Goal: Information Seeking & Learning: Find contact information

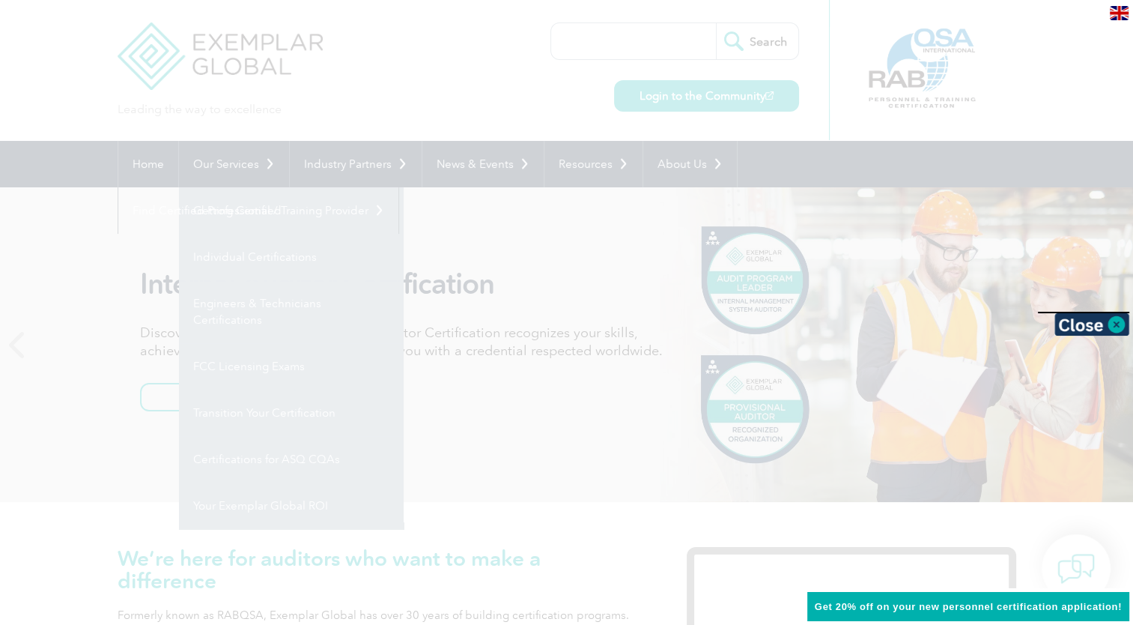
click at [223, 211] on div at bounding box center [566, 312] width 1133 height 625
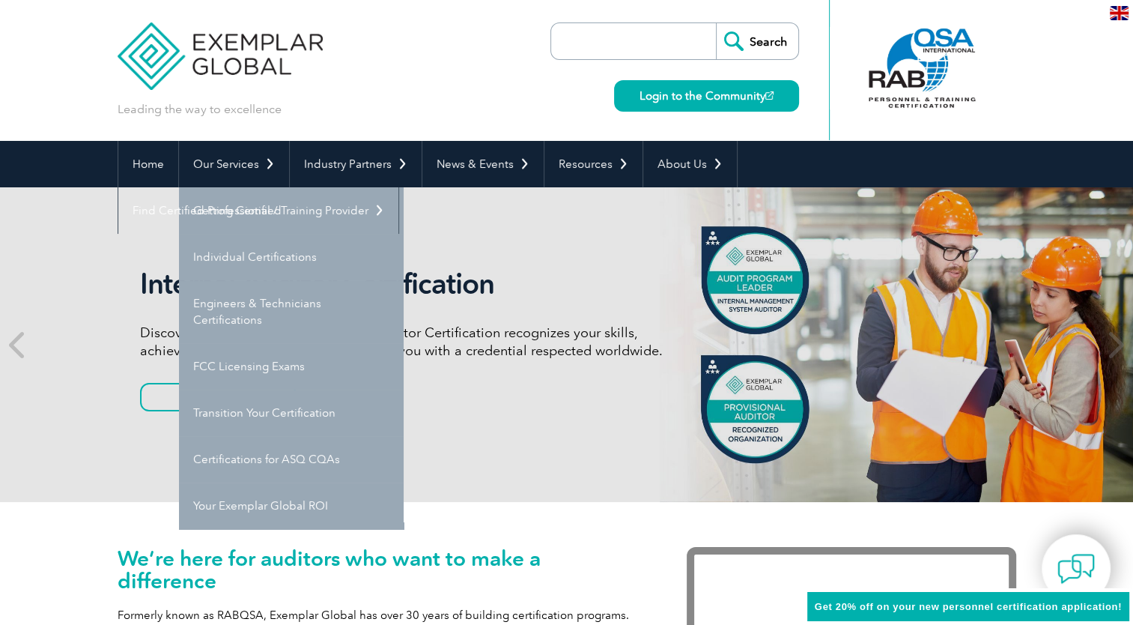
click at [223, 211] on link "Getting Certified" at bounding box center [291, 210] width 225 height 46
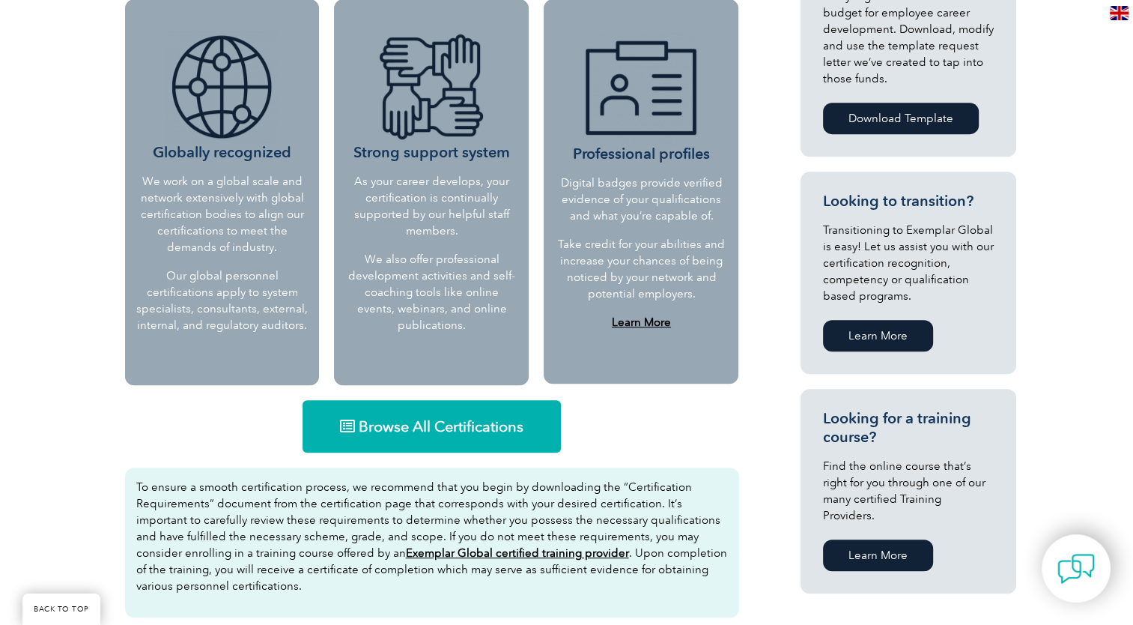
scroll to position [599, 0]
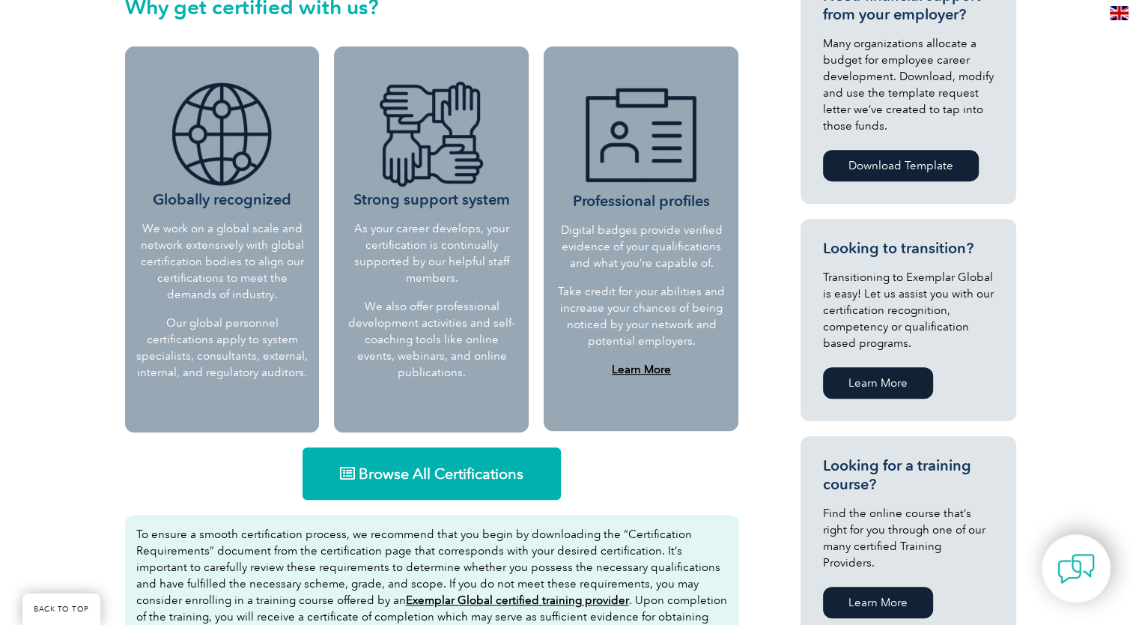
click at [455, 474] on span "Browse All Certifications" at bounding box center [441, 473] width 165 height 15
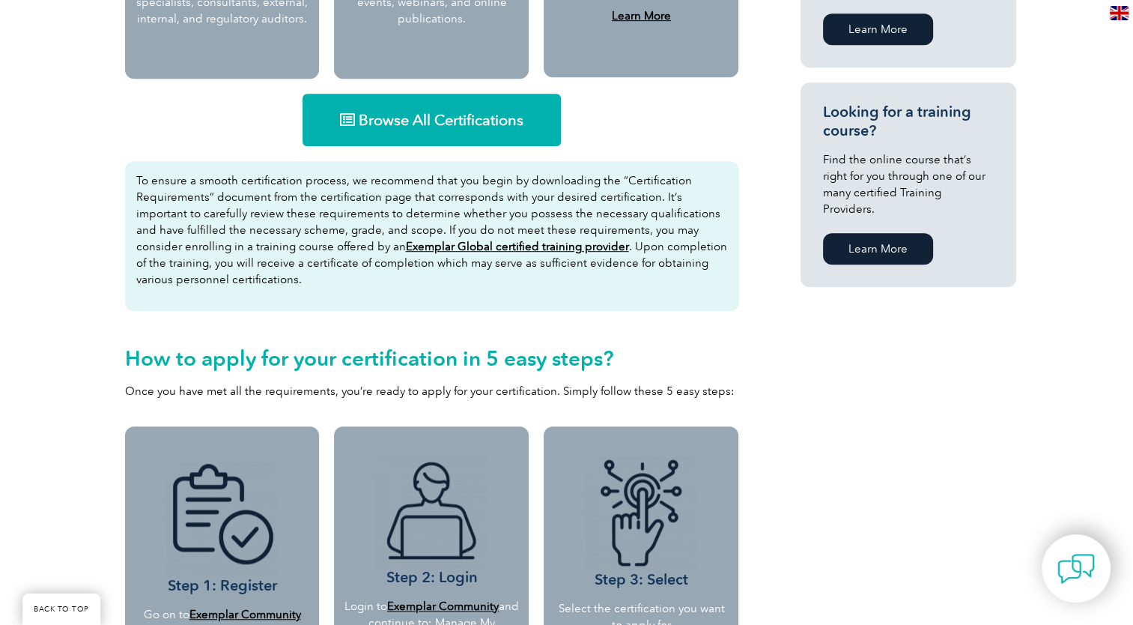
scroll to position [974, 0]
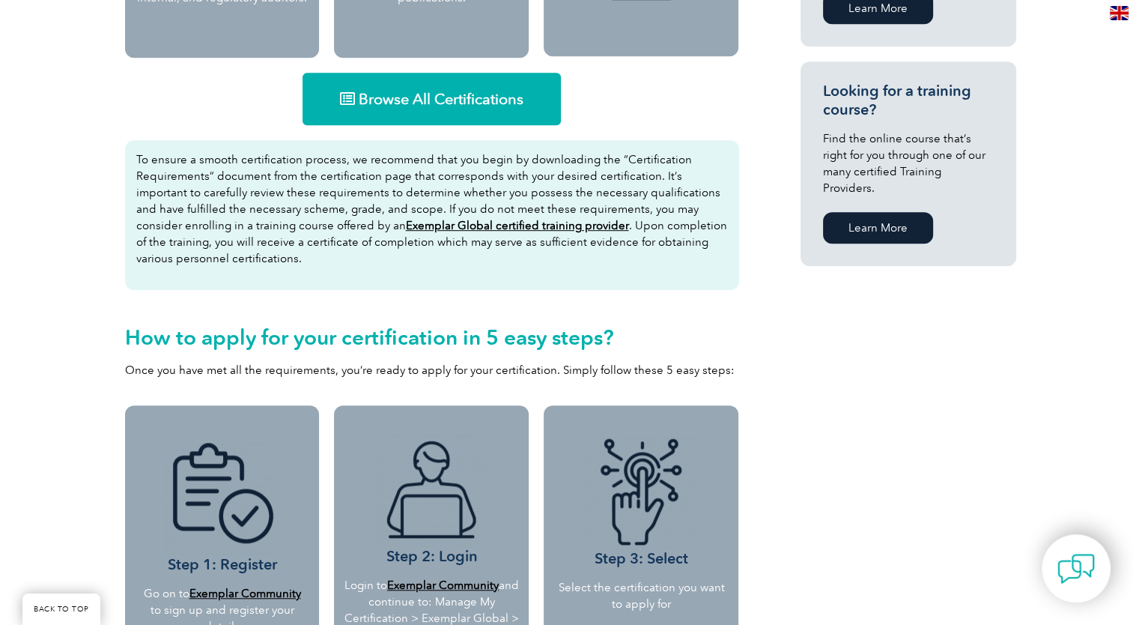
click at [880, 212] on link "Learn More" at bounding box center [878, 227] width 110 height 31
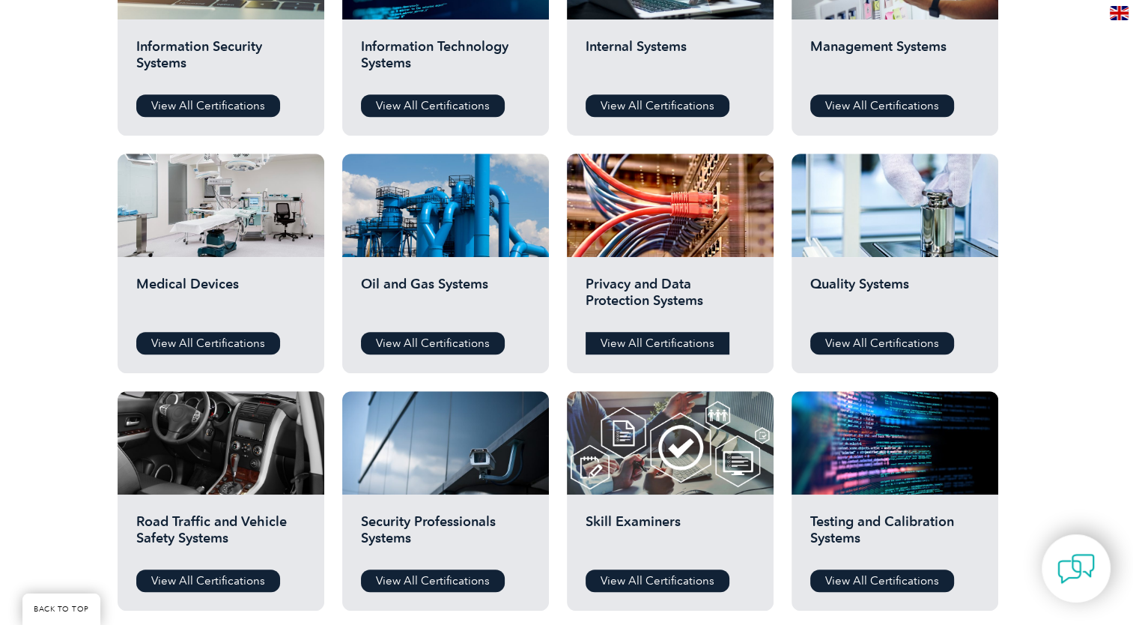
scroll to position [899, 0]
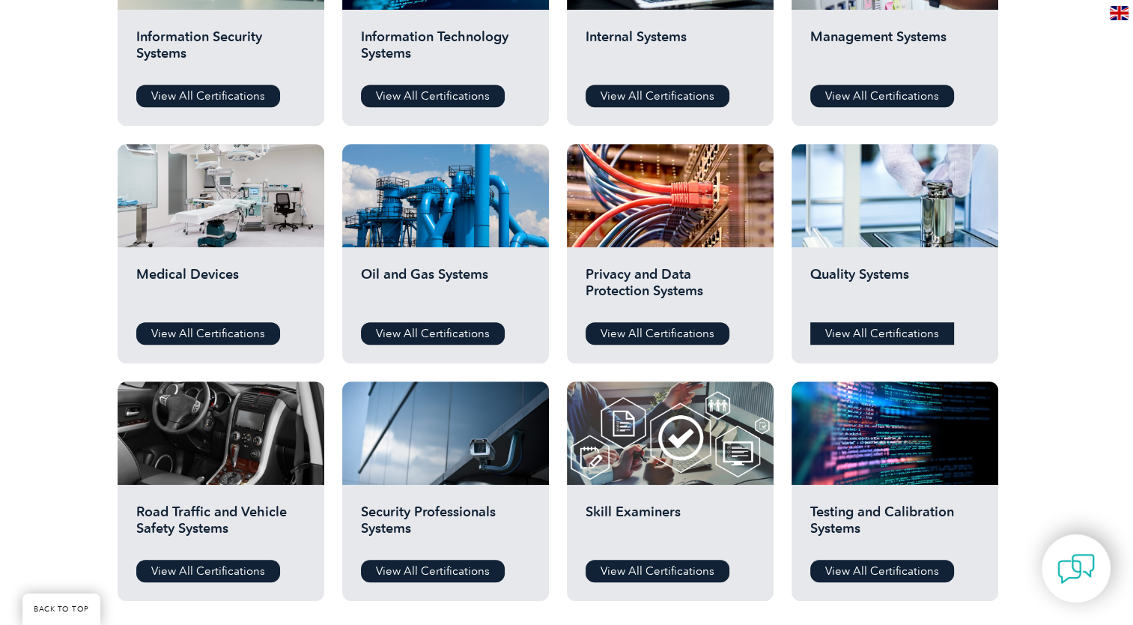
click at [909, 331] on link "View All Certifications" at bounding box center [882, 333] width 144 height 22
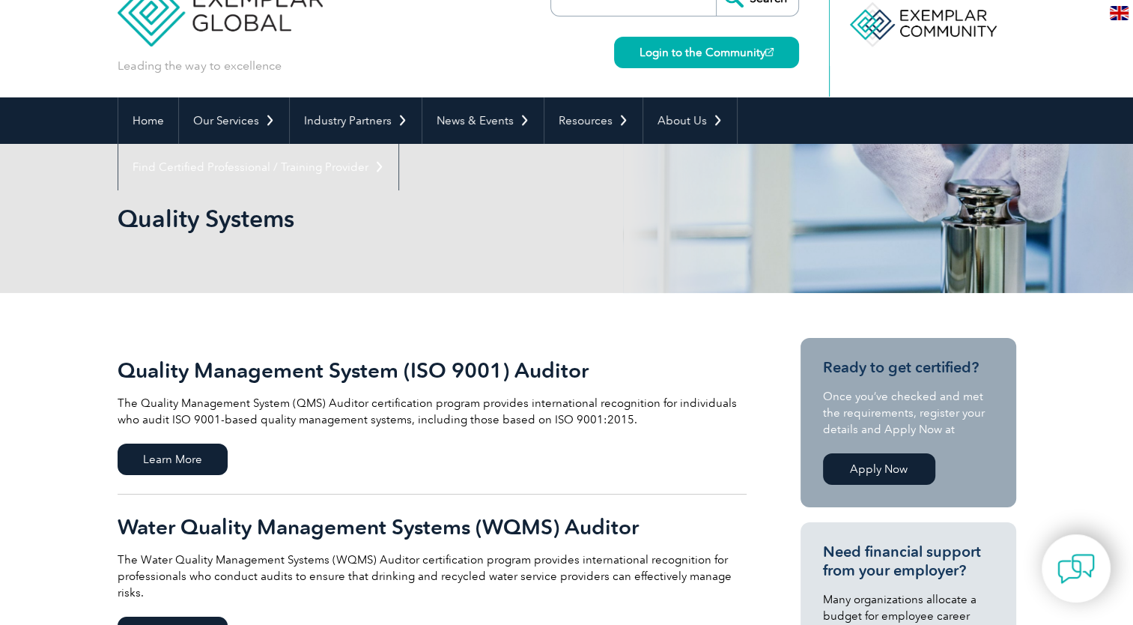
scroll to position [75, 0]
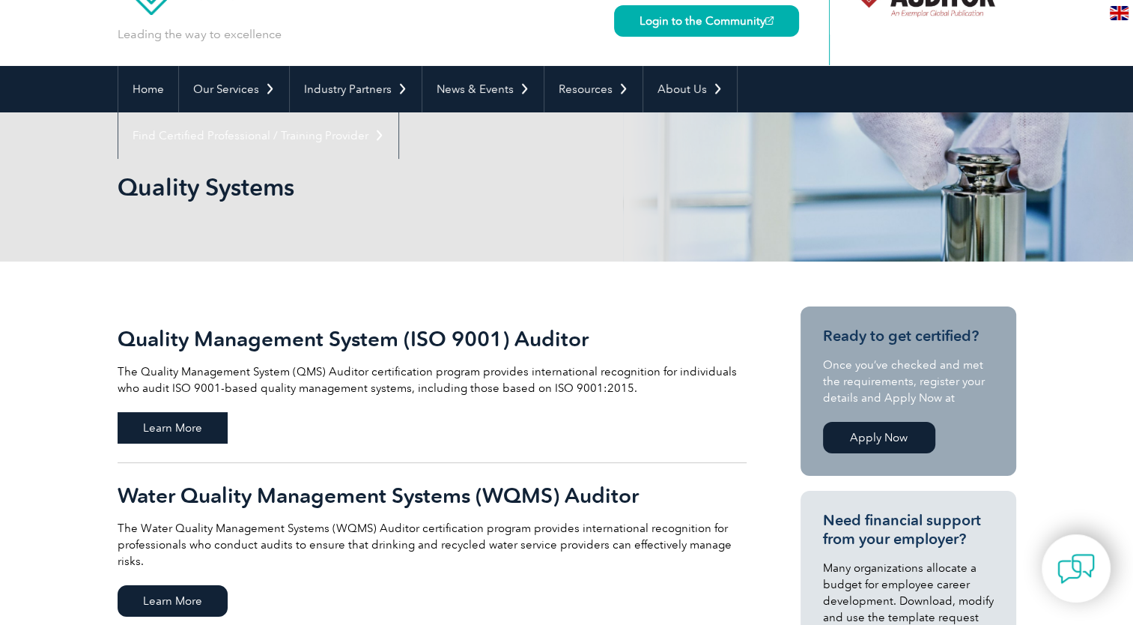
click at [171, 427] on span "Learn More" at bounding box center [173, 427] width 110 height 31
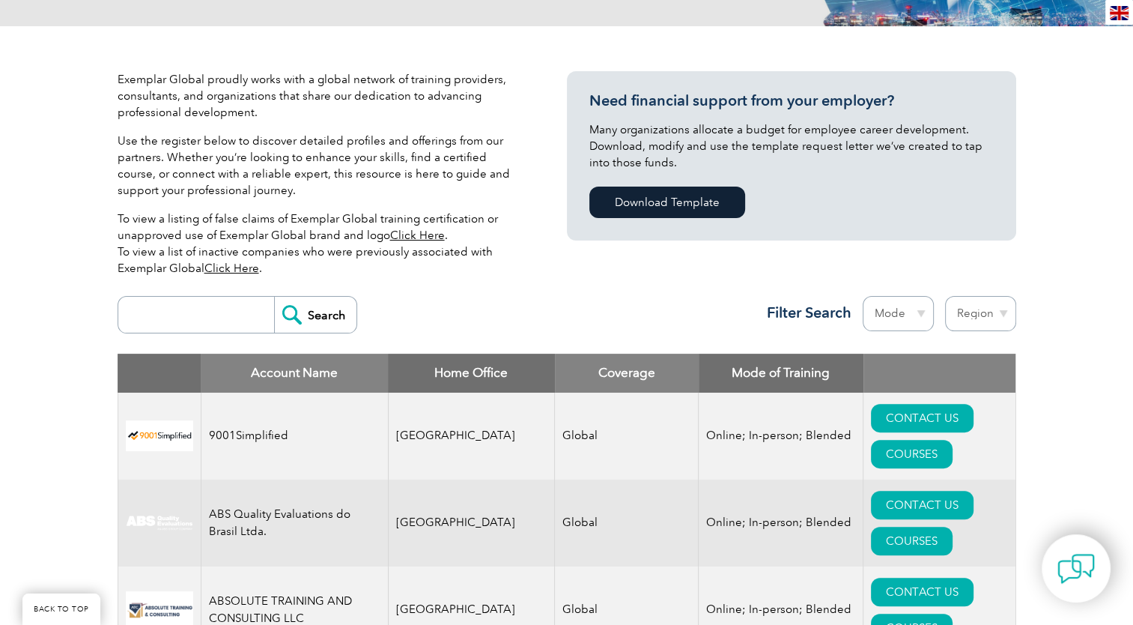
scroll to position [375, 0]
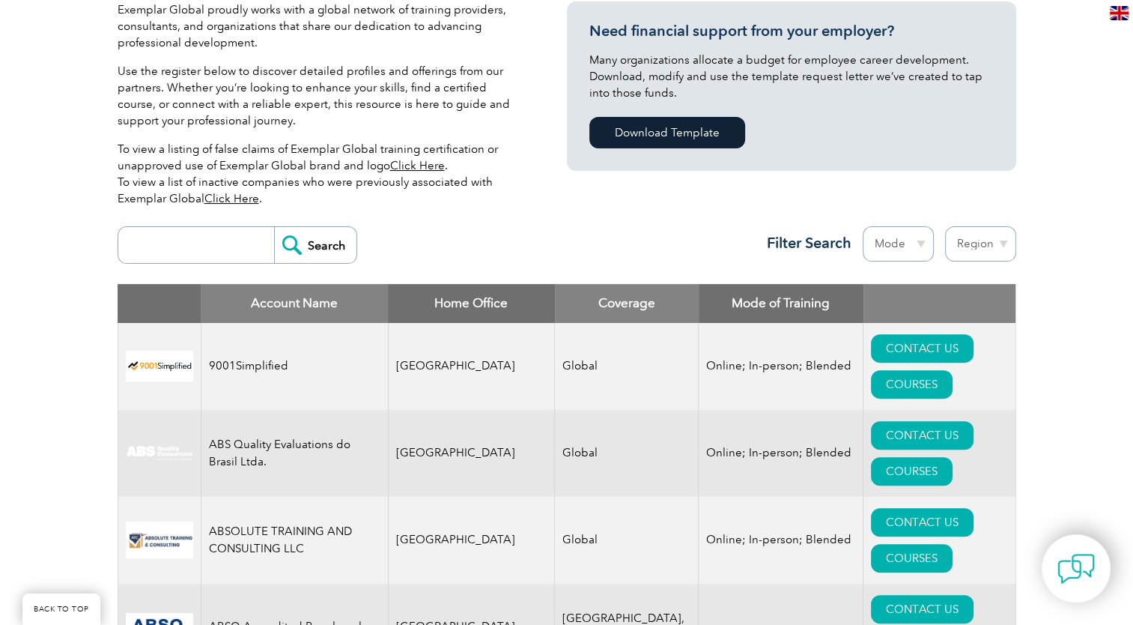
click at [146, 240] on input "search" at bounding box center [200, 245] width 148 height 36
click at [315, 246] on input "Search" at bounding box center [315, 245] width 82 height 36
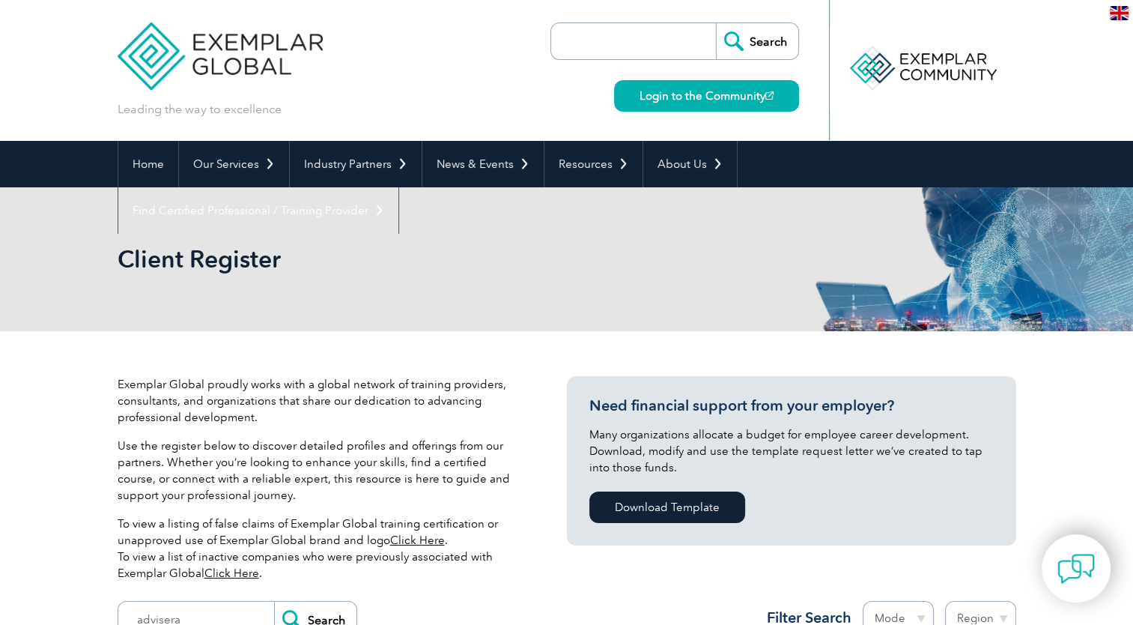
scroll to position [300, 0]
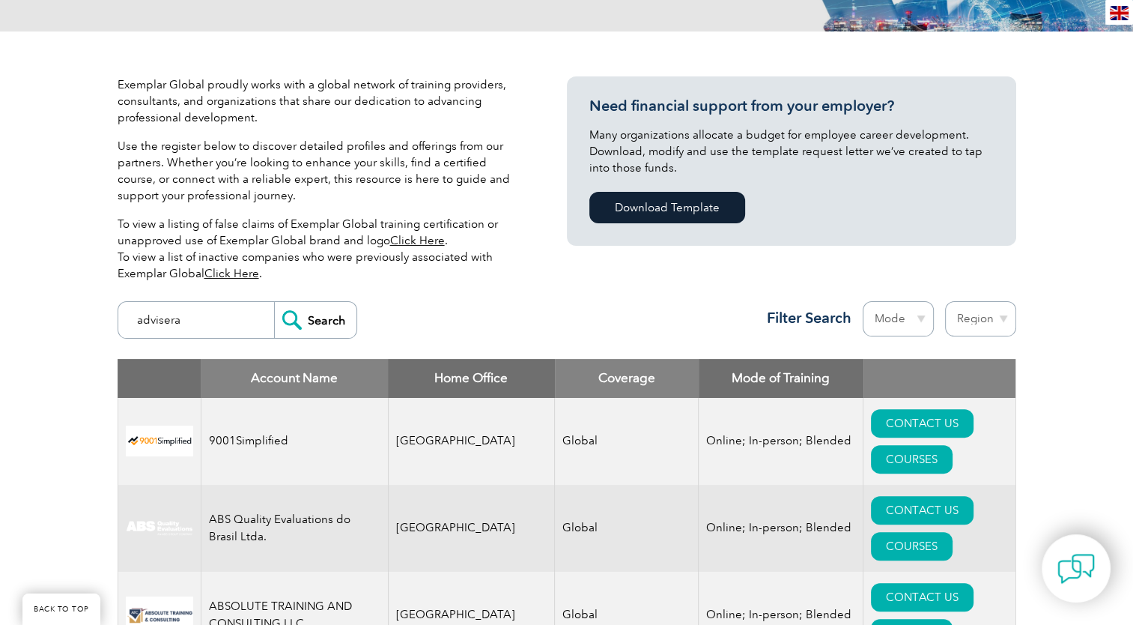
drag, startPoint x: 184, startPoint y: 320, endPoint x: 130, endPoint y: 318, distance: 54.0
click at [130, 318] on input "advisera" at bounding box center [200, 320] width 148 height 36
type input "velocity360"
click at [317, 319] on input "Search" at bounding box center [315, 320] width 82 height 36
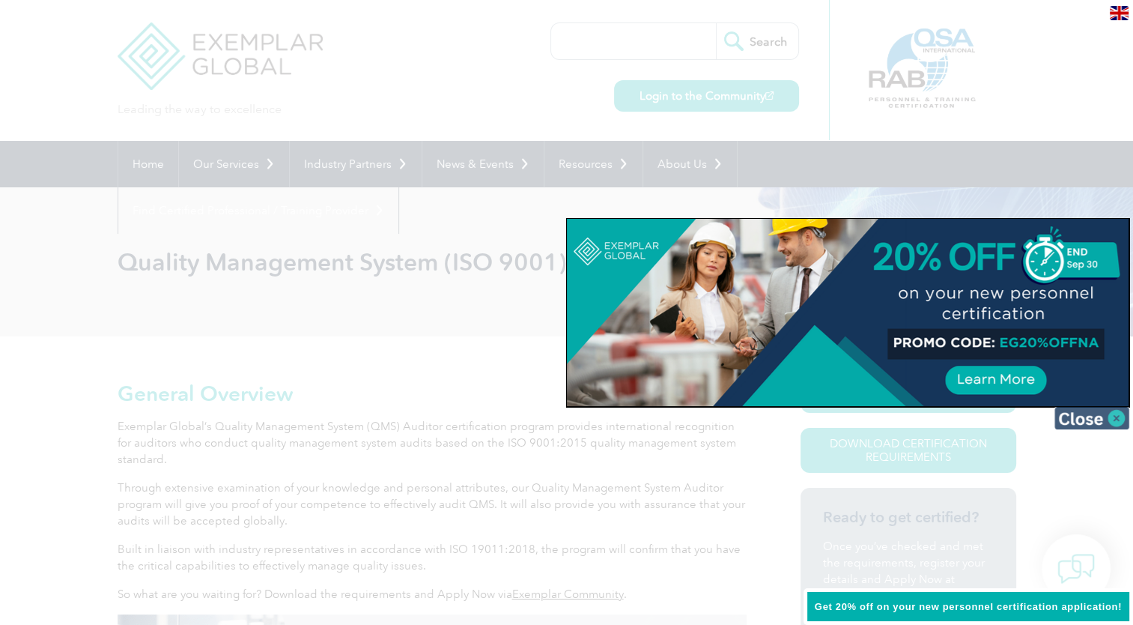
click at [1120, 418] on img at bounding box center [1092, 418] width 75 height 22
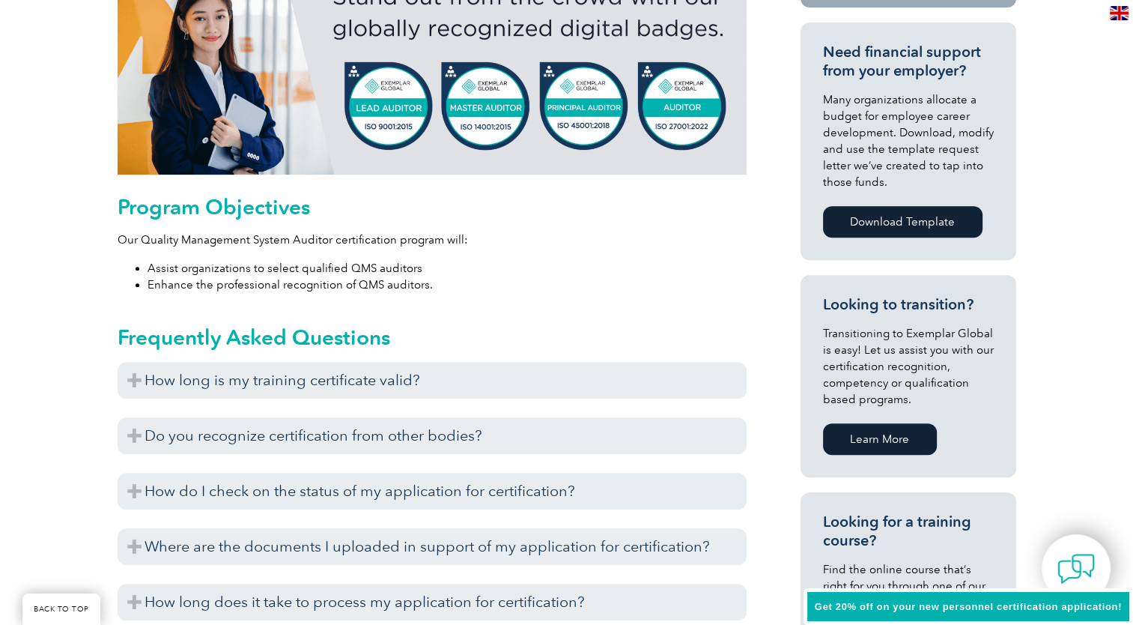
scroll to position [674, 0]
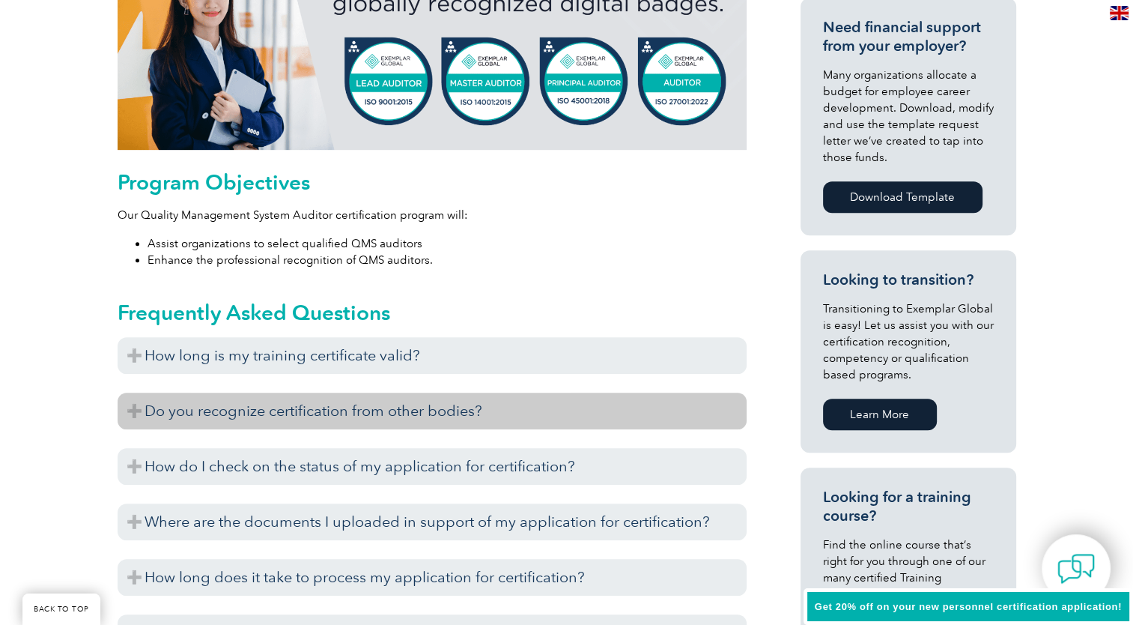
click at [454, 412] on h3 "Do you recognize certification from other bodies?" at bounding box center [432, 410] width 629 height 37
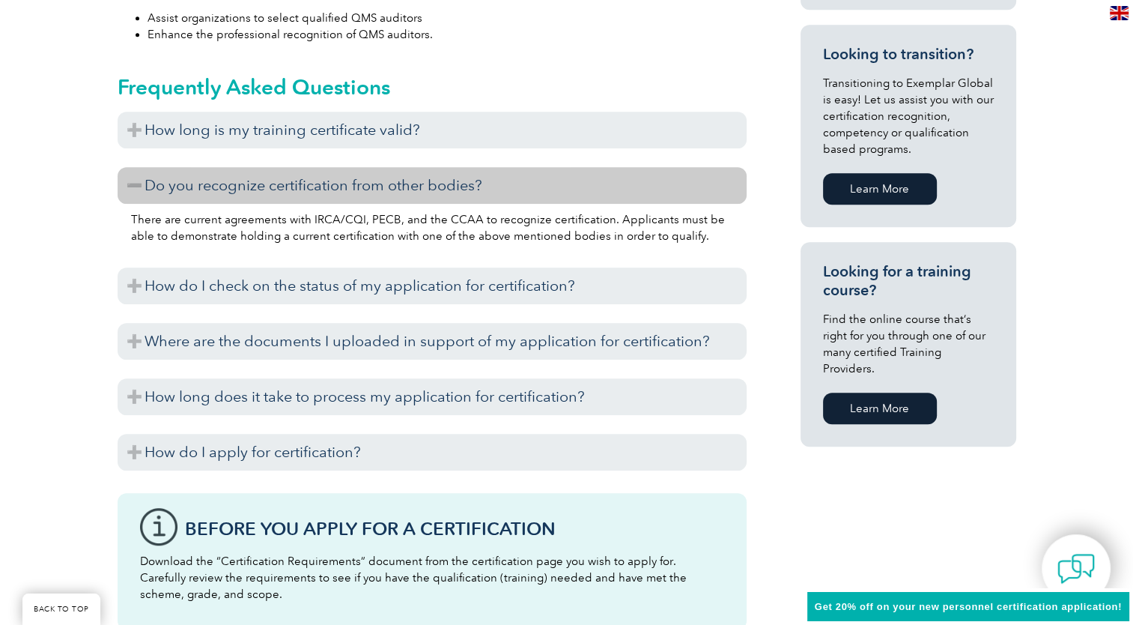
scroll to position [899, 0]
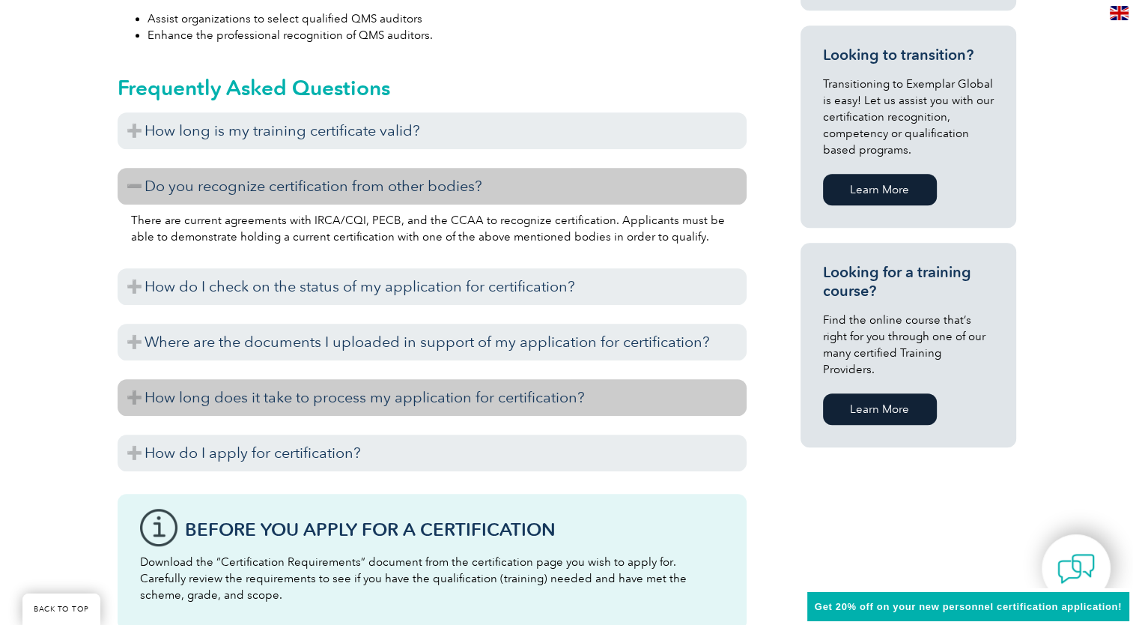
click at [294, 402] on h3 "How long does it take to process my application for certification?" at bounding box center [432, 397] width 629 height 37
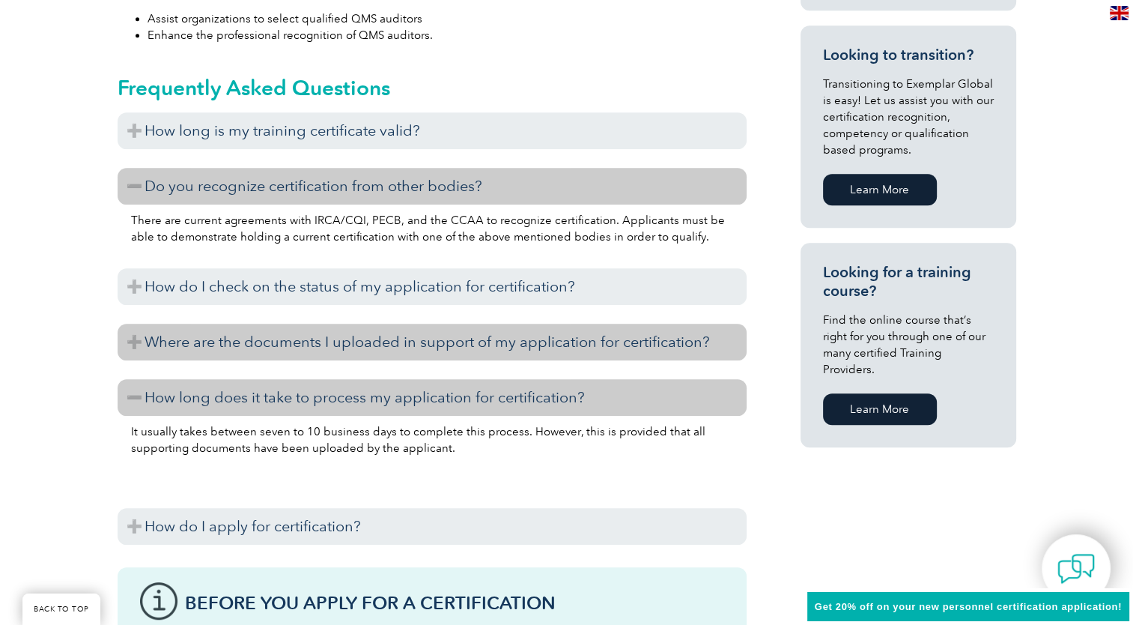
click at [277, 342] on h3 "Where are the documents I uploaded in support of my application for certificati…" at bounding box center [432, 342] width 629 height 37
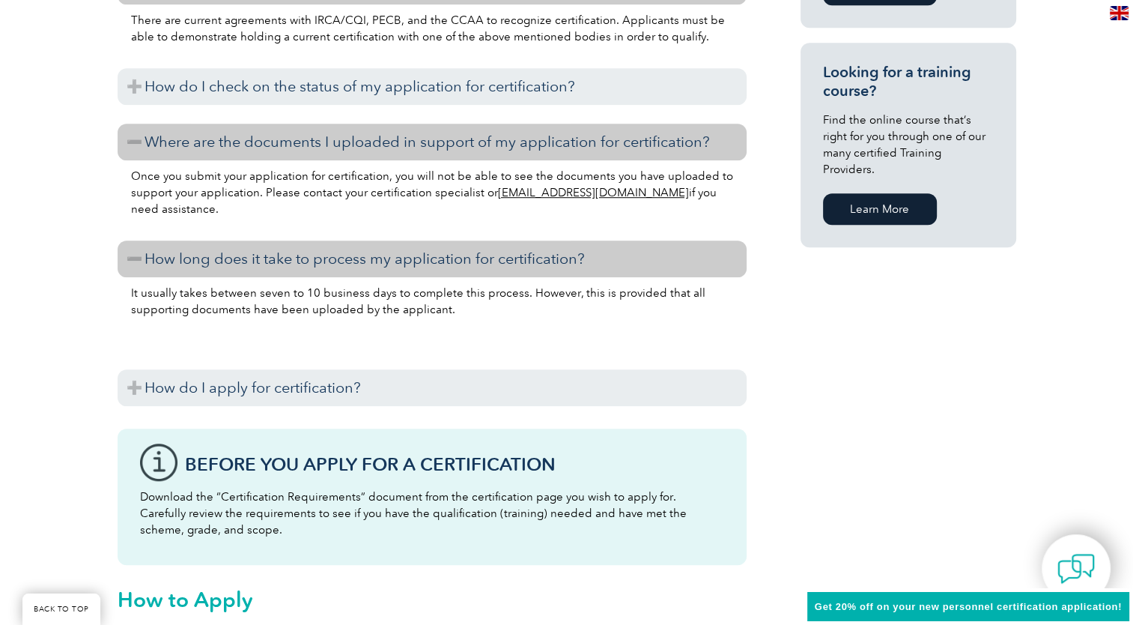
scroll to position [1124, 0]
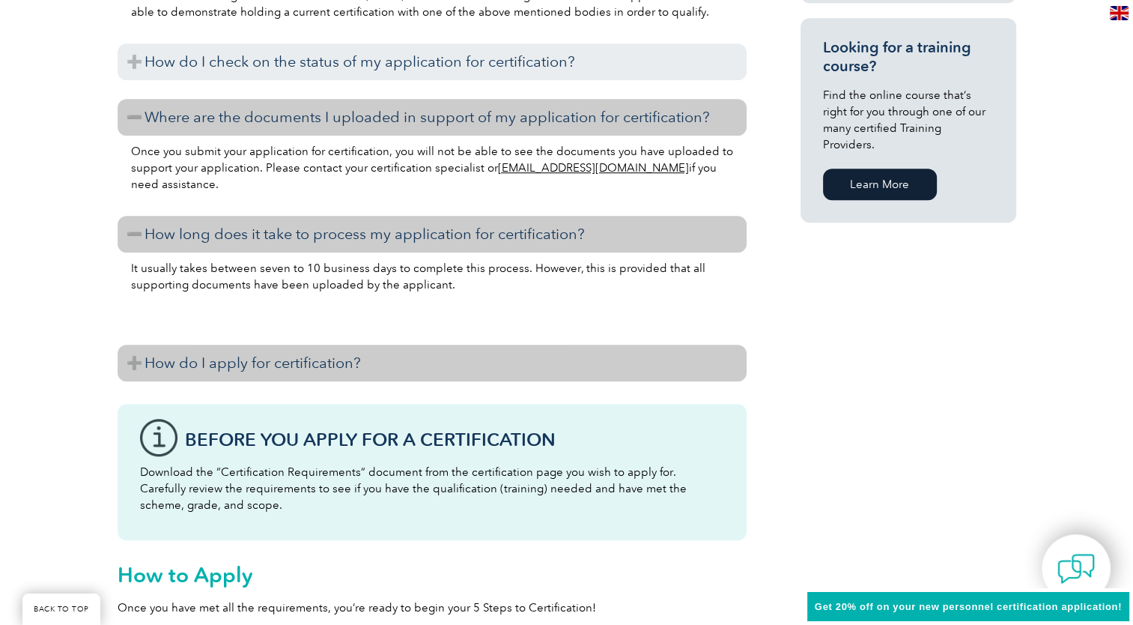
click at [133, 359] on h3 "How do I apply for certification?" at bounding box center [432, 363] width 629 height 37
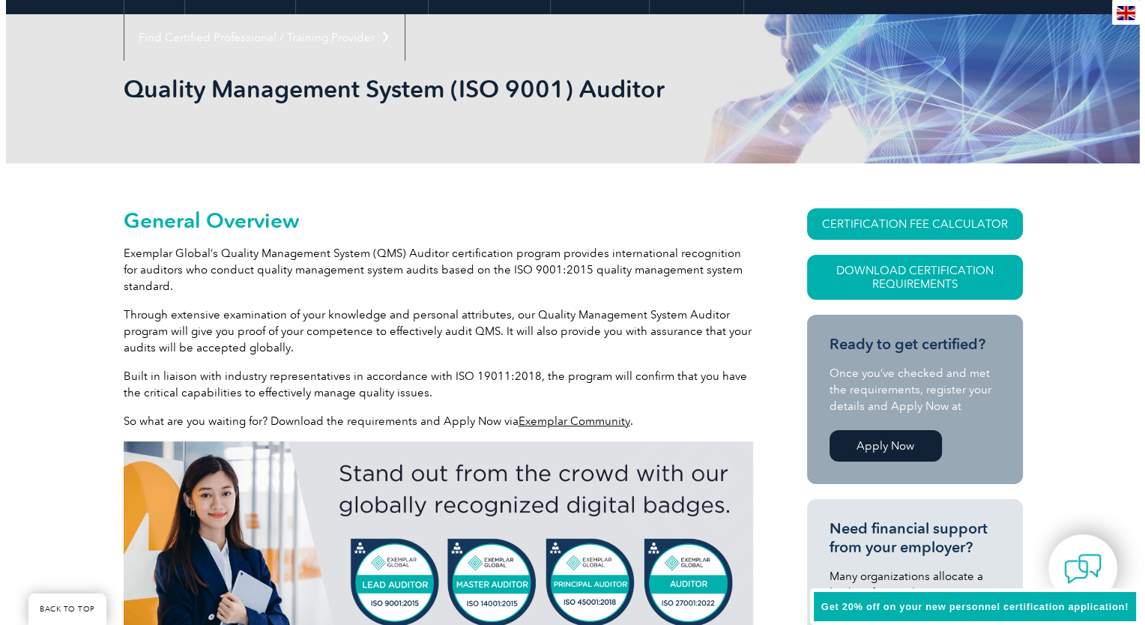
scroll to position [150, 0]
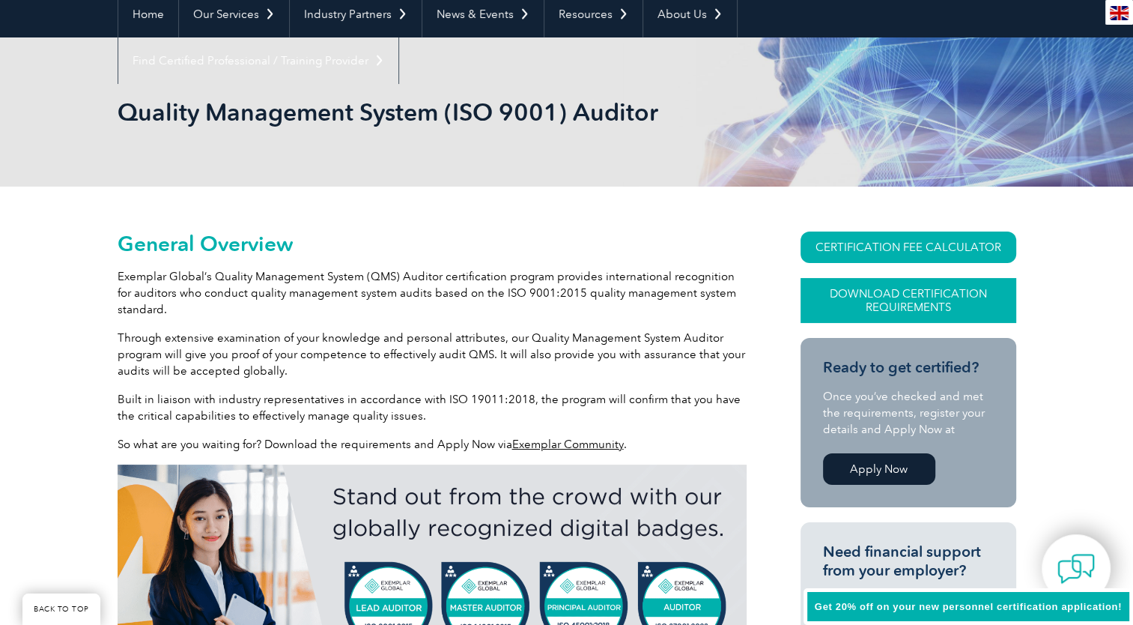
click at [885, 293] on link "Download Certification Requirements" at bounding box center [909, 300] width 216 height 45
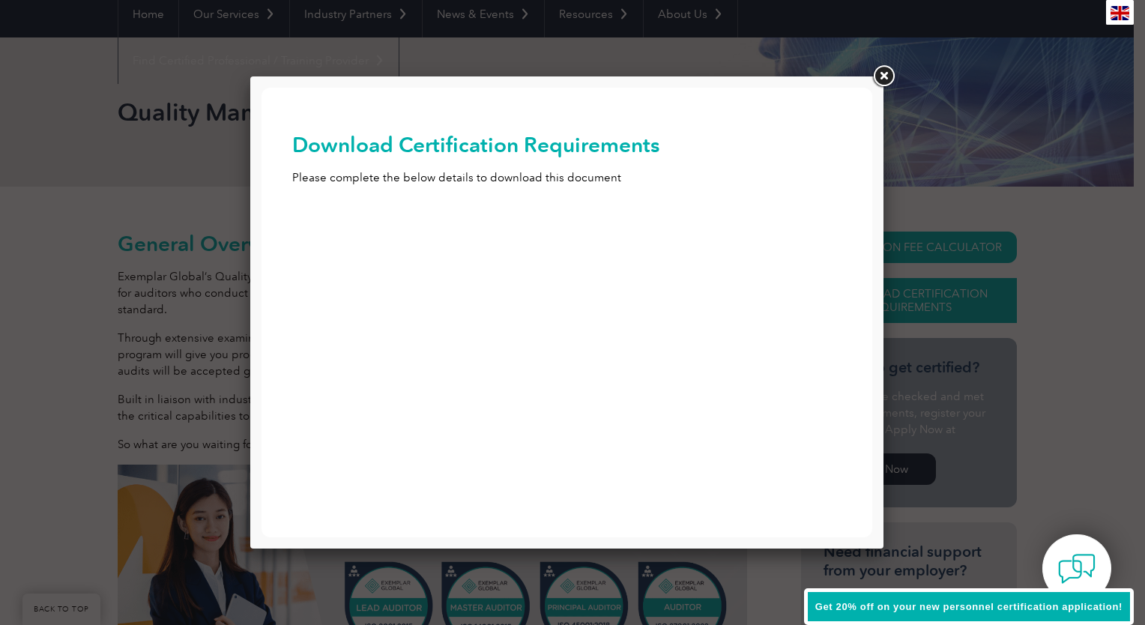
scroll to position [0, 0]
click at [326, 246] on input "First Name (Required)" at bounding box center [567, 235] width 550 height 27
type input "Nadya"
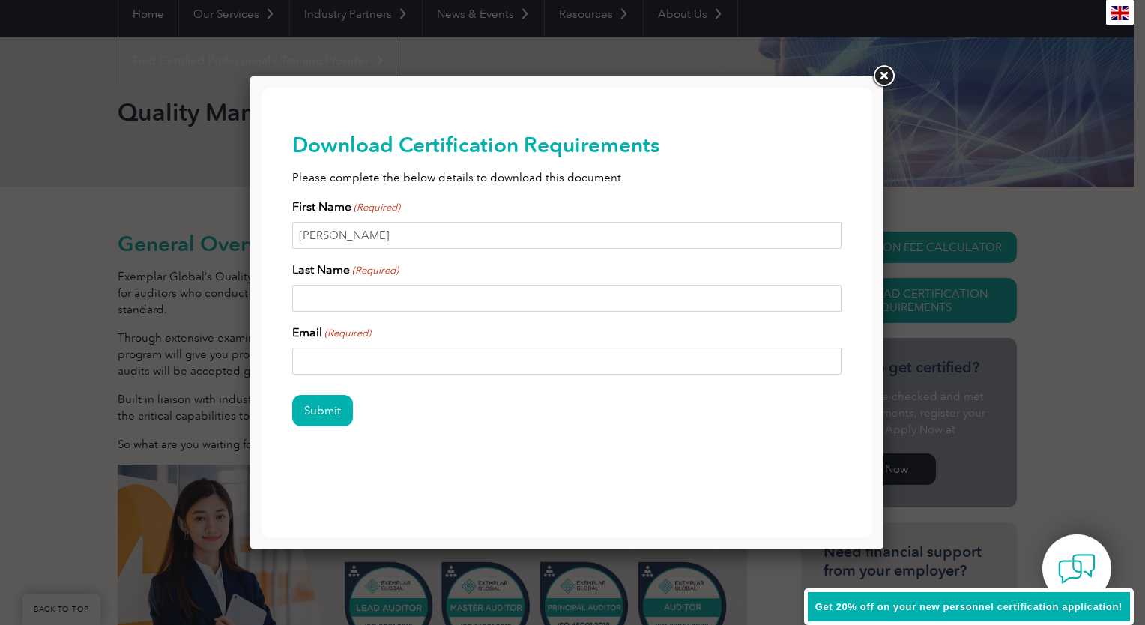
type input "Garutti"
type input "ngarutti@hotmail.com"
click at [318, 415] on input "Submit" at bounding box center [322, 410] width 61 height 31
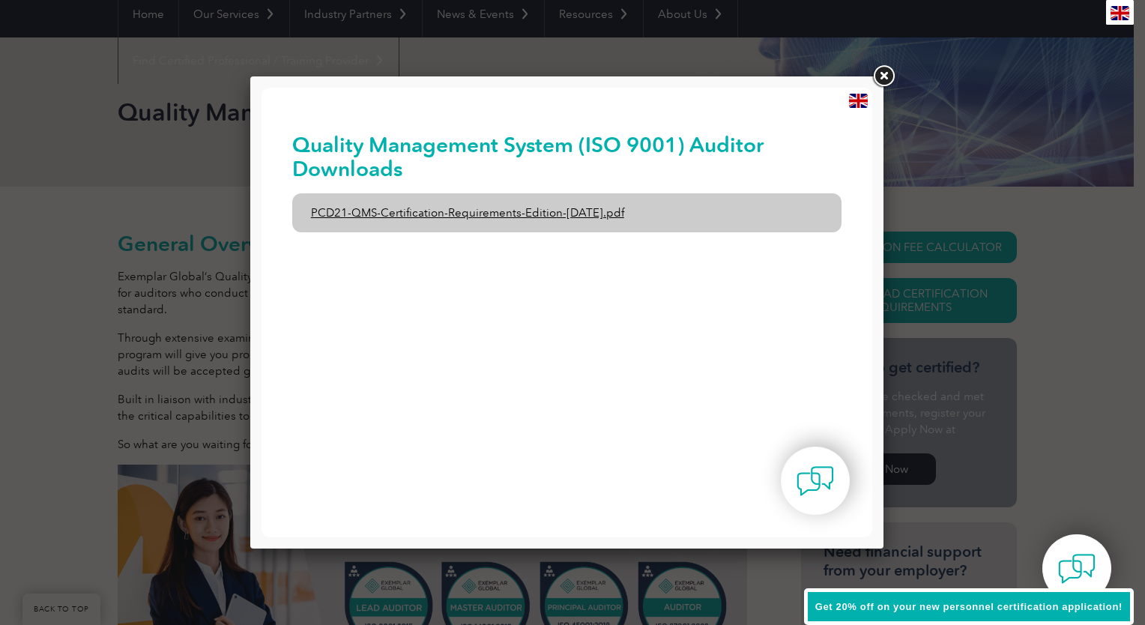
click at [391, 213] on link "PCD21-QMS-Certification-Requirements-Edition-2-April-2022.pdf" at bounding box center [567, 212] width 550 height 39
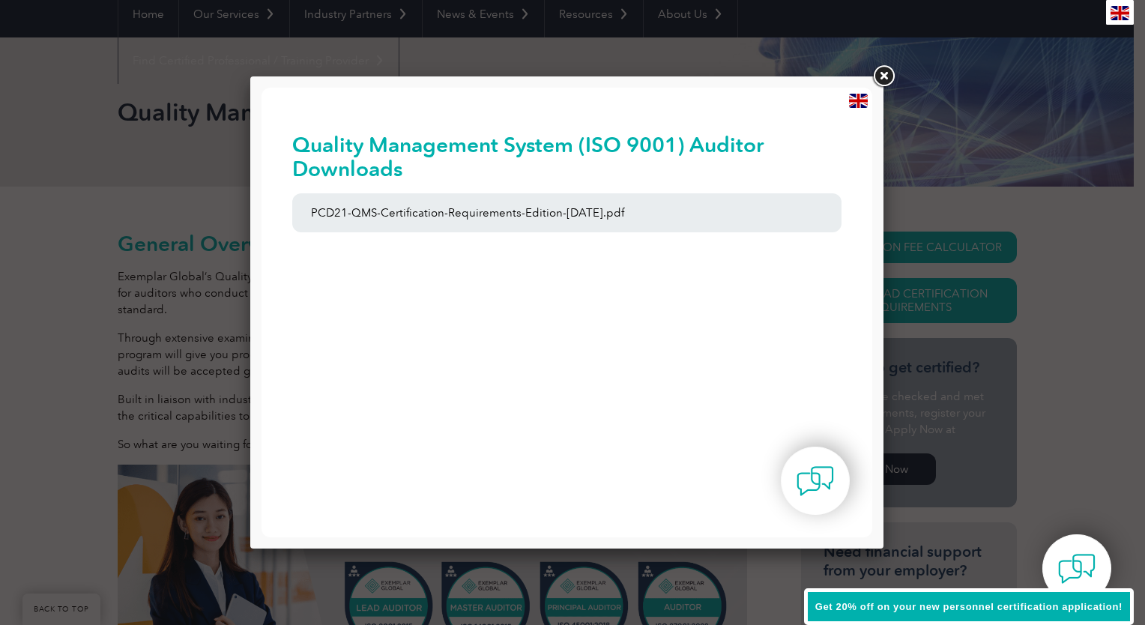
click at [885, 79] on link at bounding box center [883, 76] width 27 height 27
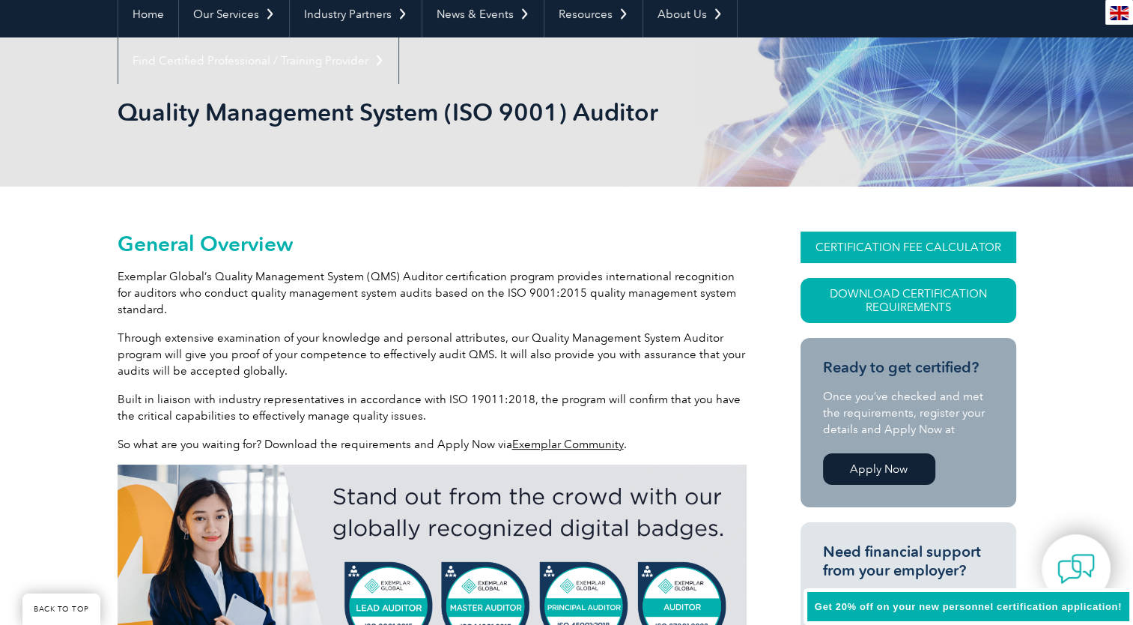
click at [855, 250] on link "CERTIFICATION FEE CALCULATOR" at bounding box center [909, 246] width 216 height 31
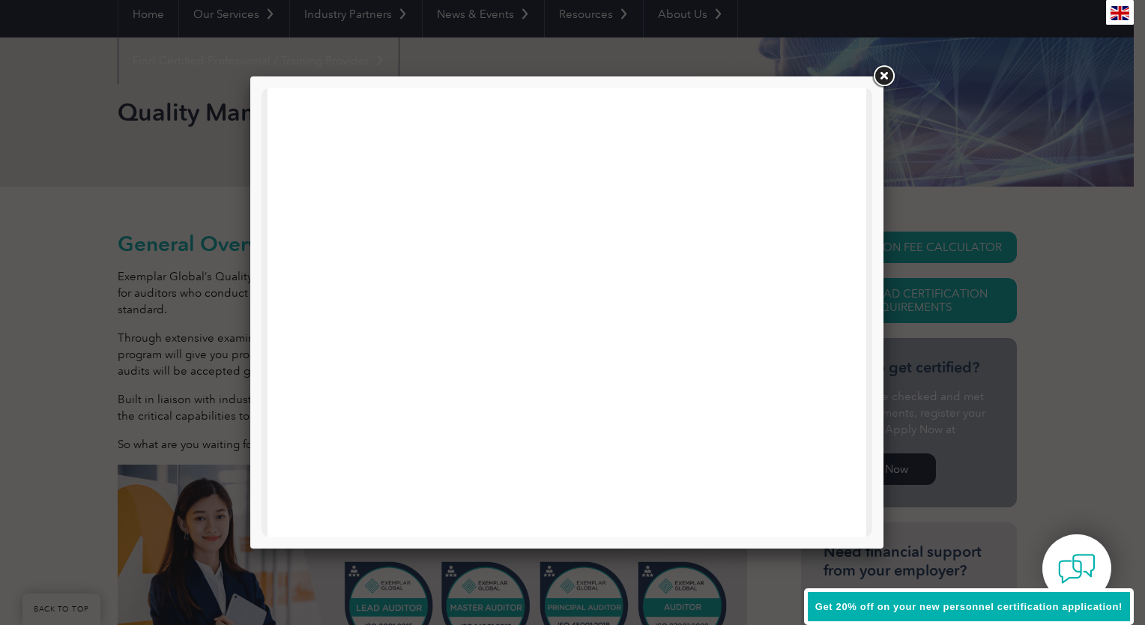
click at [881, 76] on link at bounding box center [883, 76] width 27 height 27
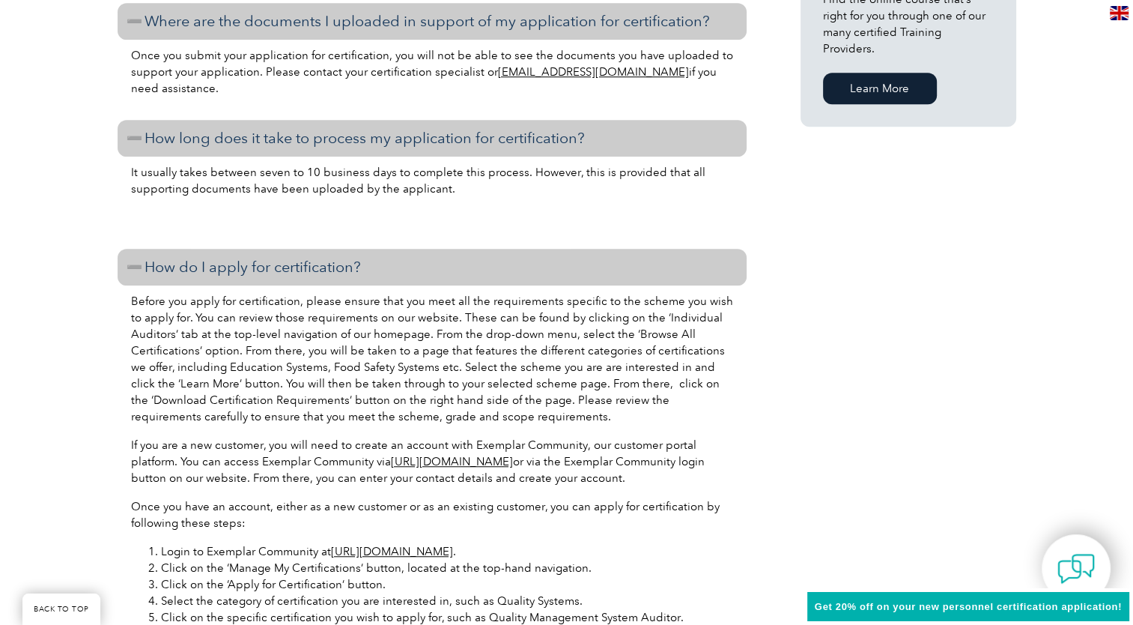
scroll to position [1049, 0]
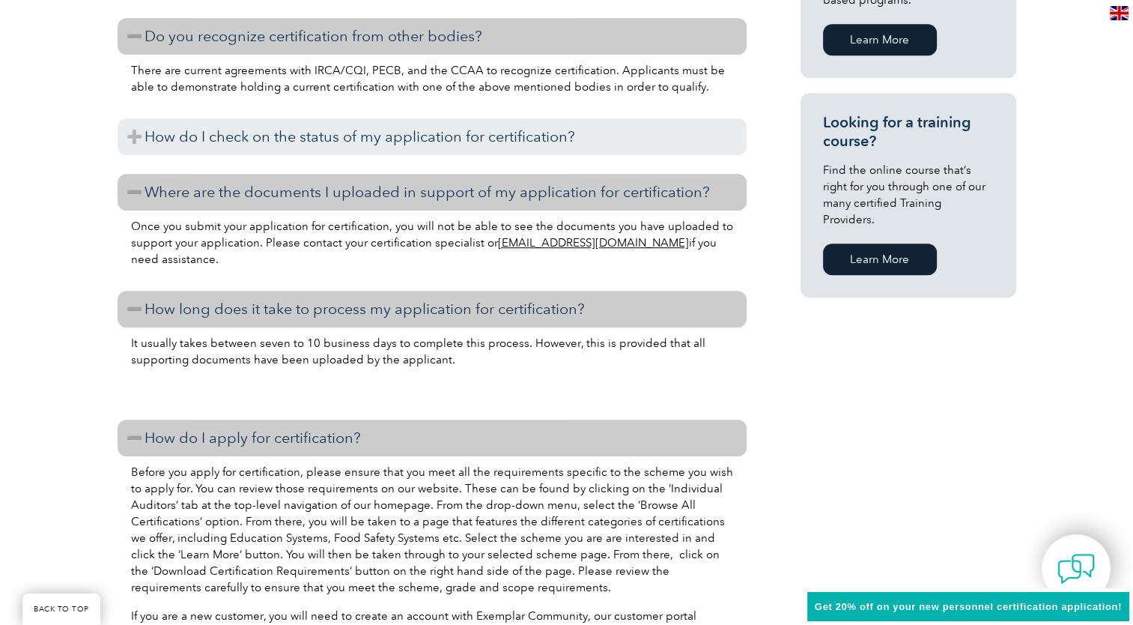
click at [889, 250] on link "Learn More" at bounding box center [880, 258] width 114 height 31
click at [886, 248] on link "Learn More" at bounding box center [880, 258] width 114 height 31
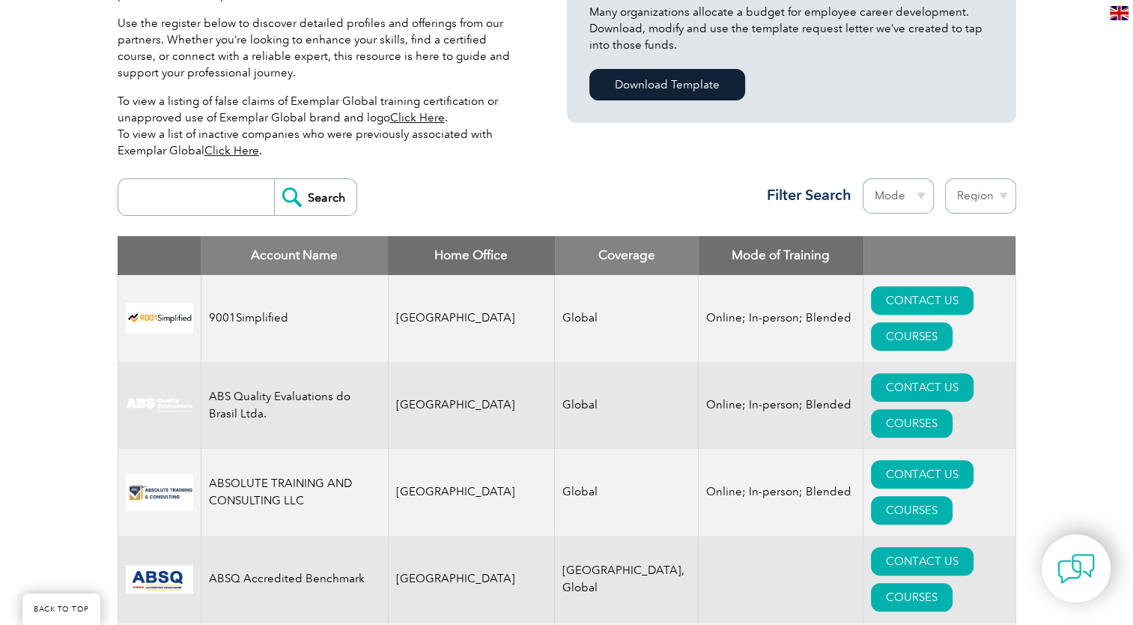
scroll to position [449, 0]
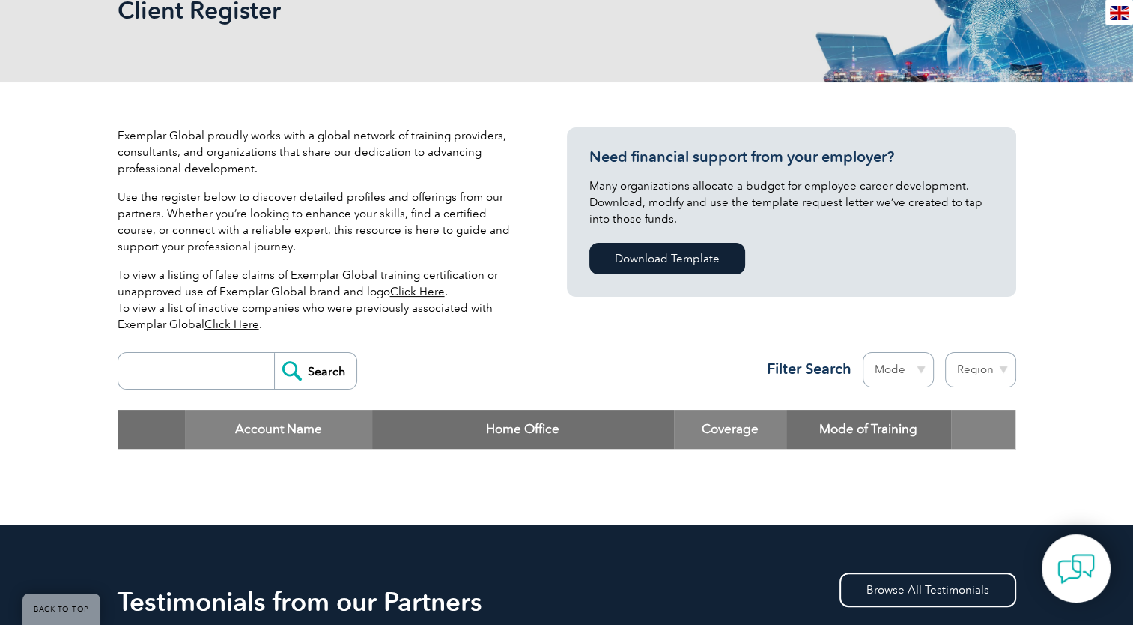
scroll to position [225, 0]
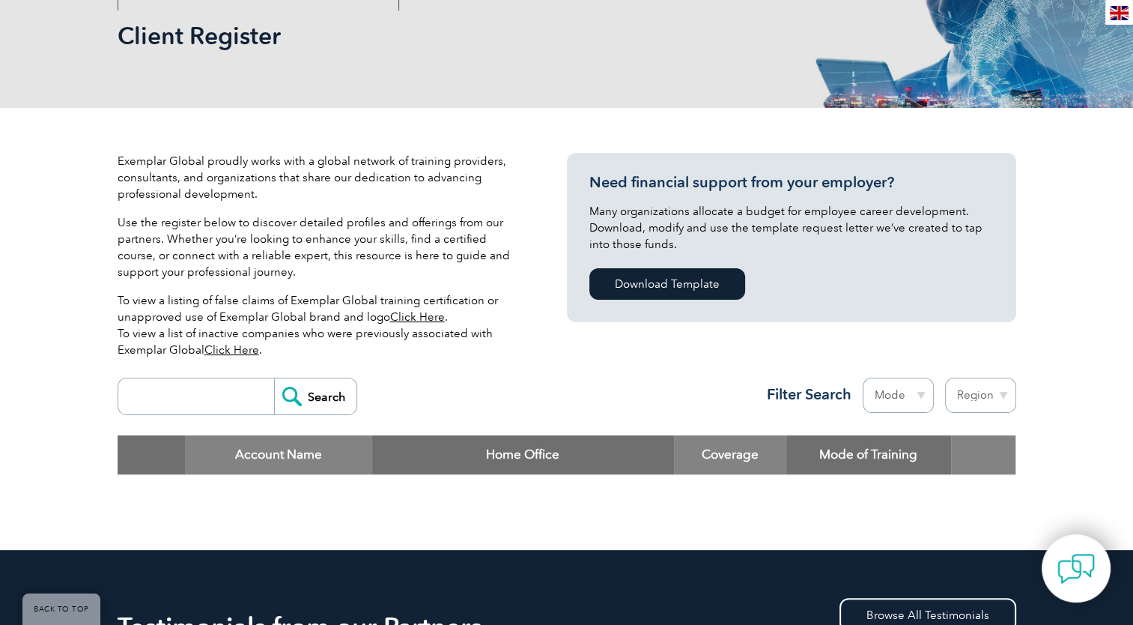
scroll to position [225, 0]
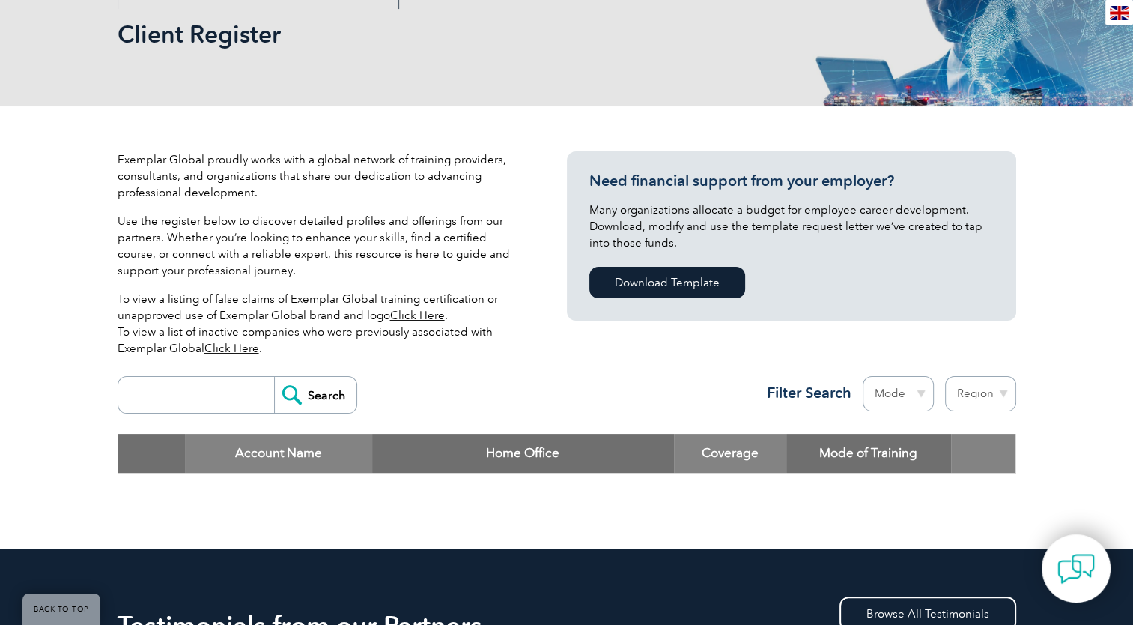
click at [420, 314] on link "Click Here" at bounding box center [417, 315] width 55 height 13
click at [165, 392] on input "search" at bounding box center [200, 395] width 148 height 36
click at [139, 394] on input "search" at bounding box center [200, 395] width 148 height 36
type input "coursera"
click at [309, 398] on input "Search" at bounding box center [315, 395] width 82 height 36
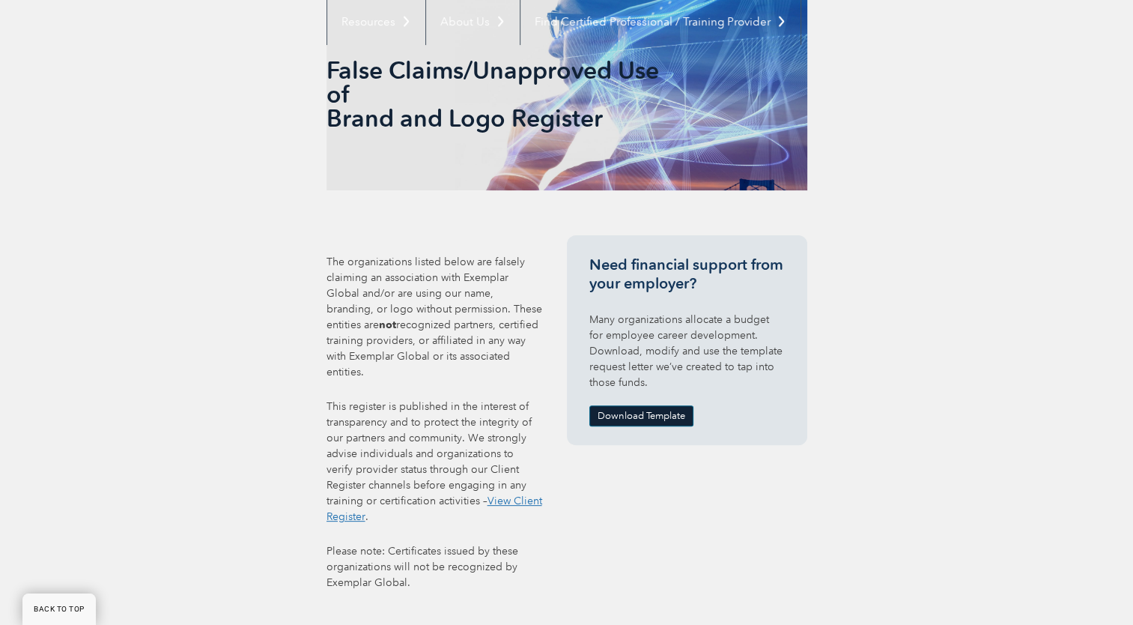
scroll to position [378, 0]
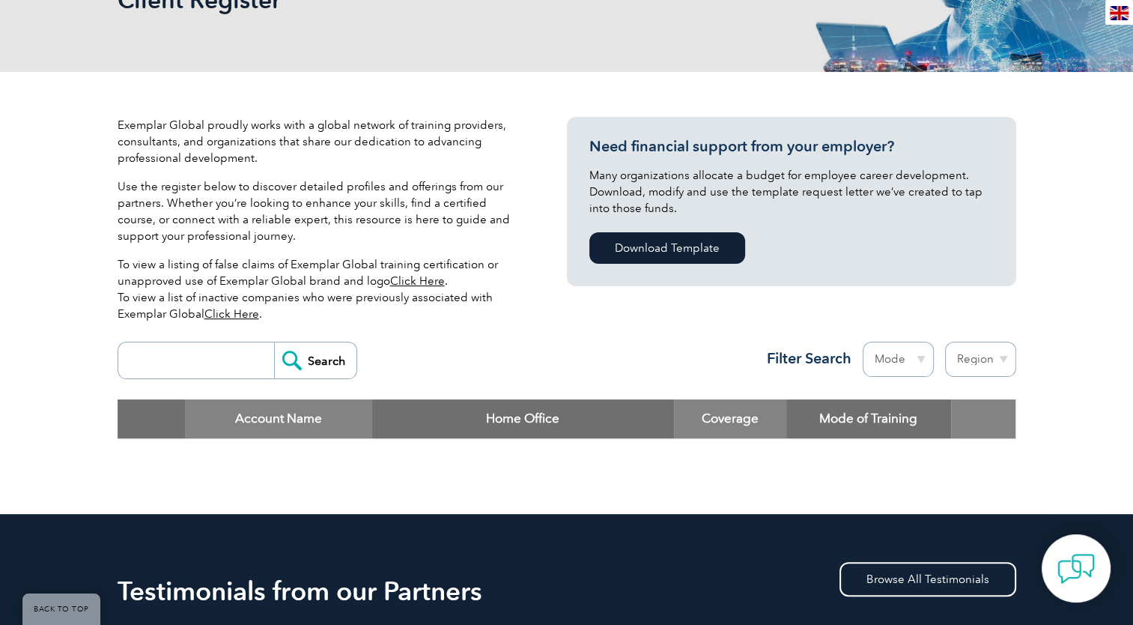
scroll to position [300, 0]
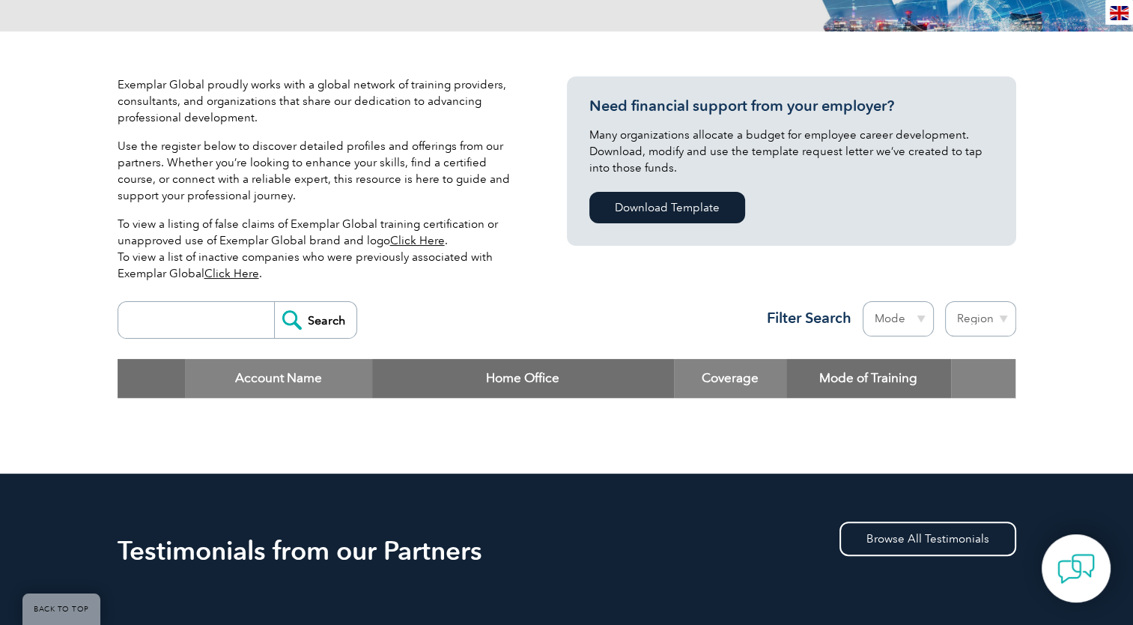
click at [1001, 317] on select "Region Australia Bahrain Bangladesh Brazil Canada Colombia Dominican Republic E…" at bounding box center [980, 318] width 71 height 35
select select "[GEOGRAPHIC_DATA]"
click at [945, 301] on select "Region Australia Bahrain Bangladesh Brazil Canada Colombia Dominican Republic E…" at bounding box center [980, 318] width 71 height 35
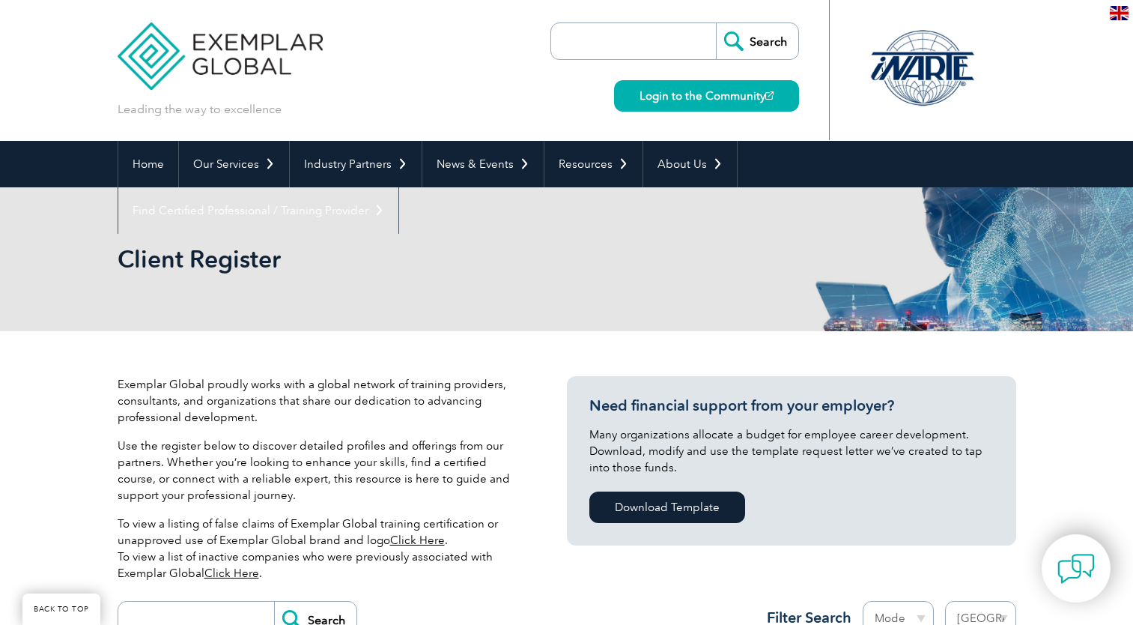
select select "[GEOGRAPHIC_DATA]"
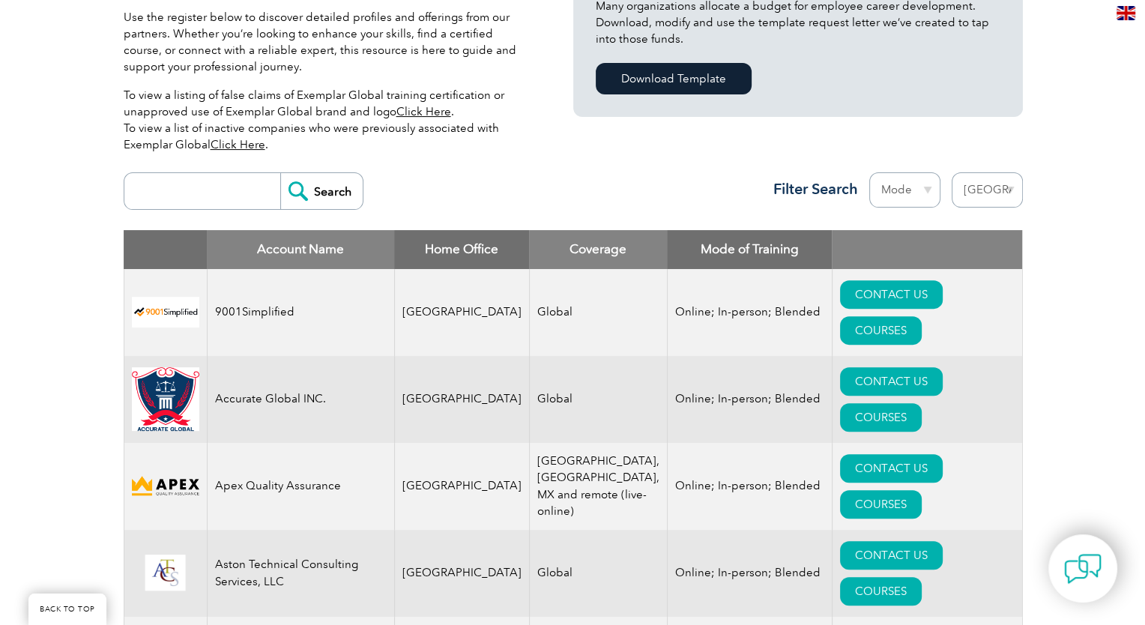
scroll to position [509, 0]
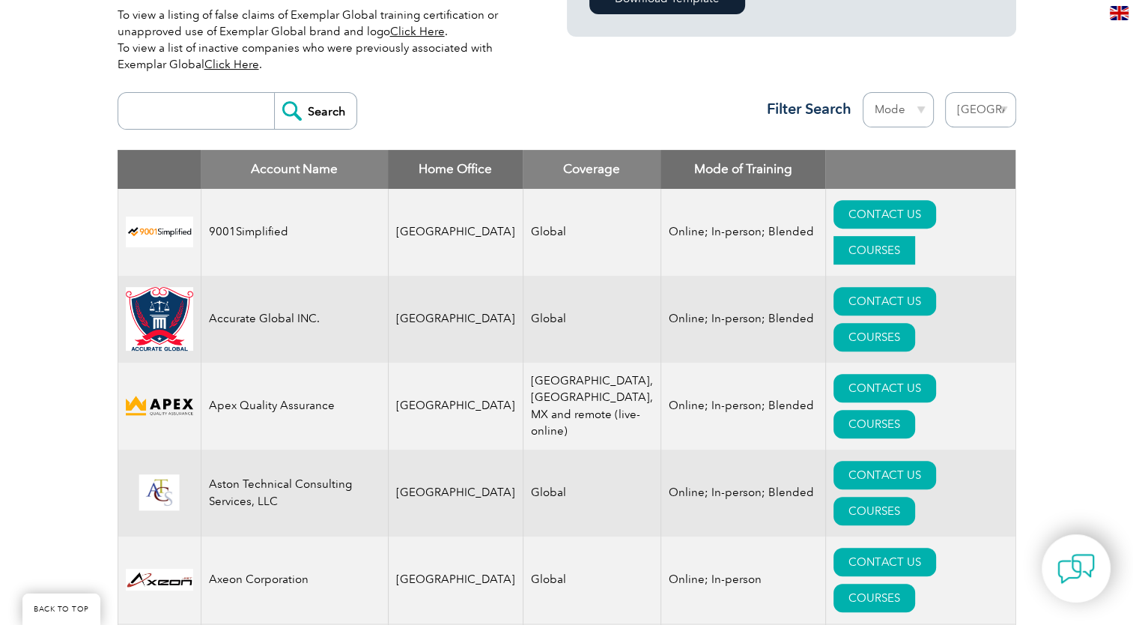
click at [915, 236] on link "COURSES" at bounding box center [875, 250] width 82 height 28
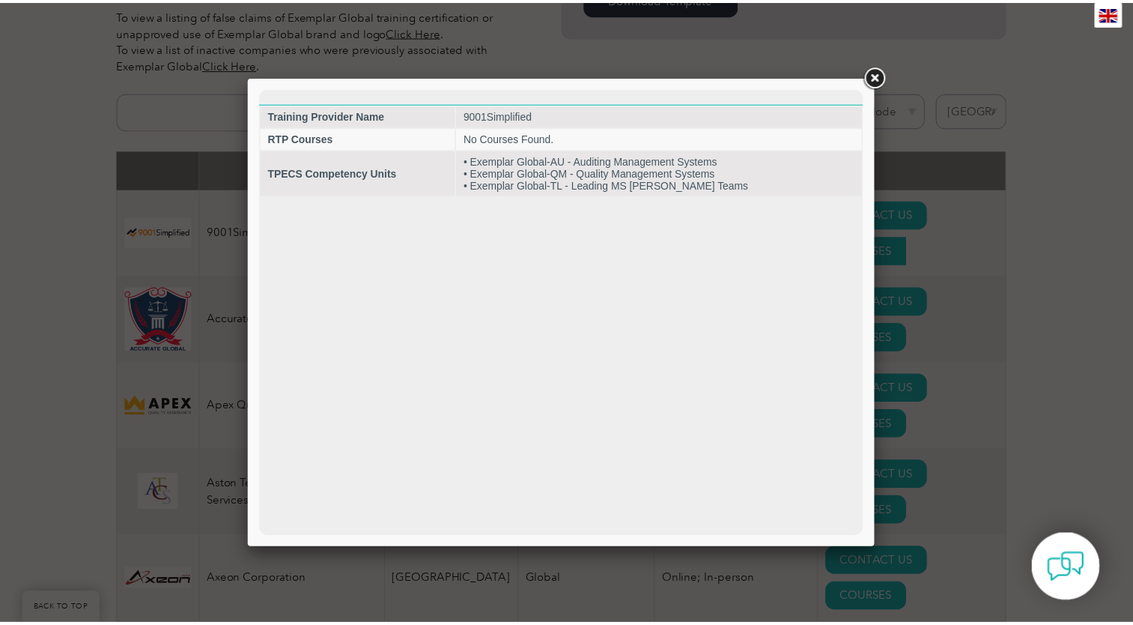
scroll to position [0, 0]
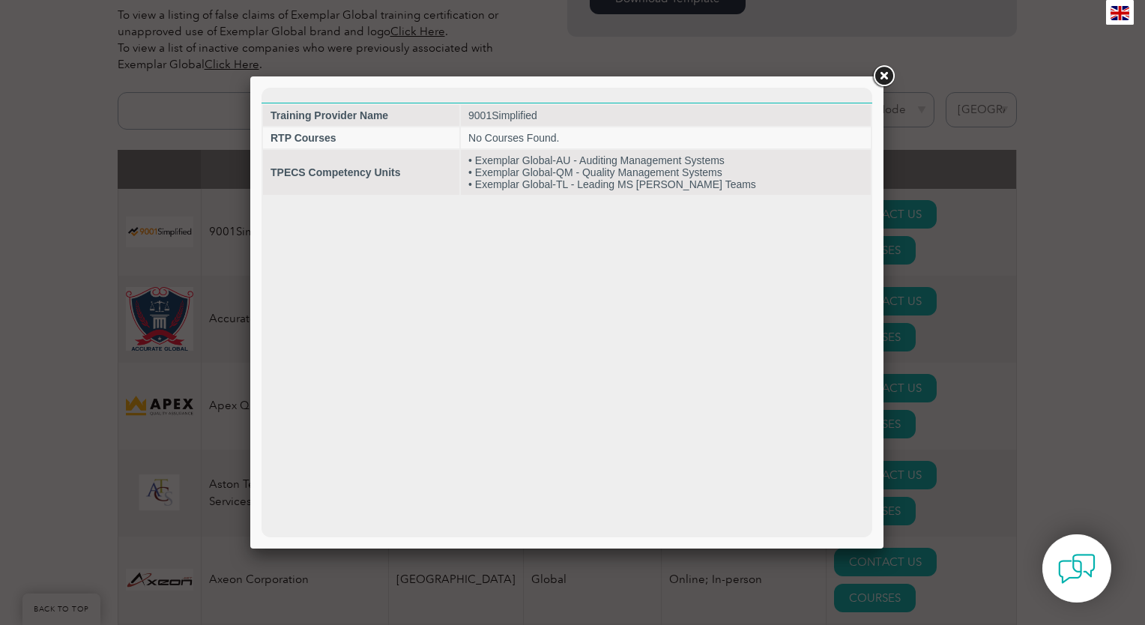
click at [885, 76] on link at bounding box center [883, 76] width 27 height 27
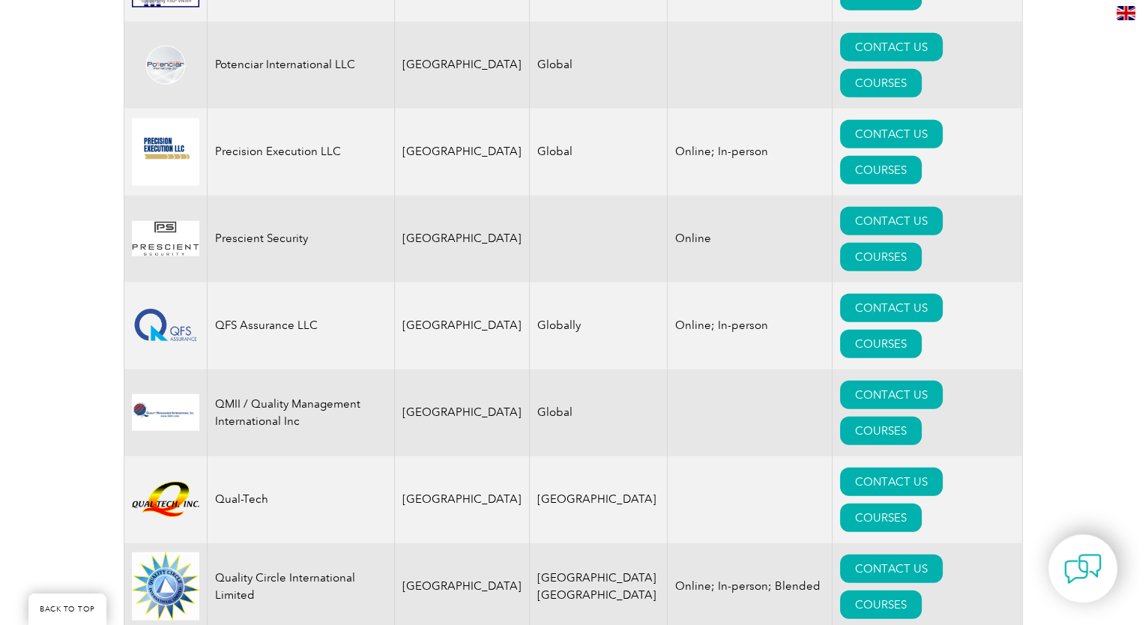
scroll to position [3355, 0]
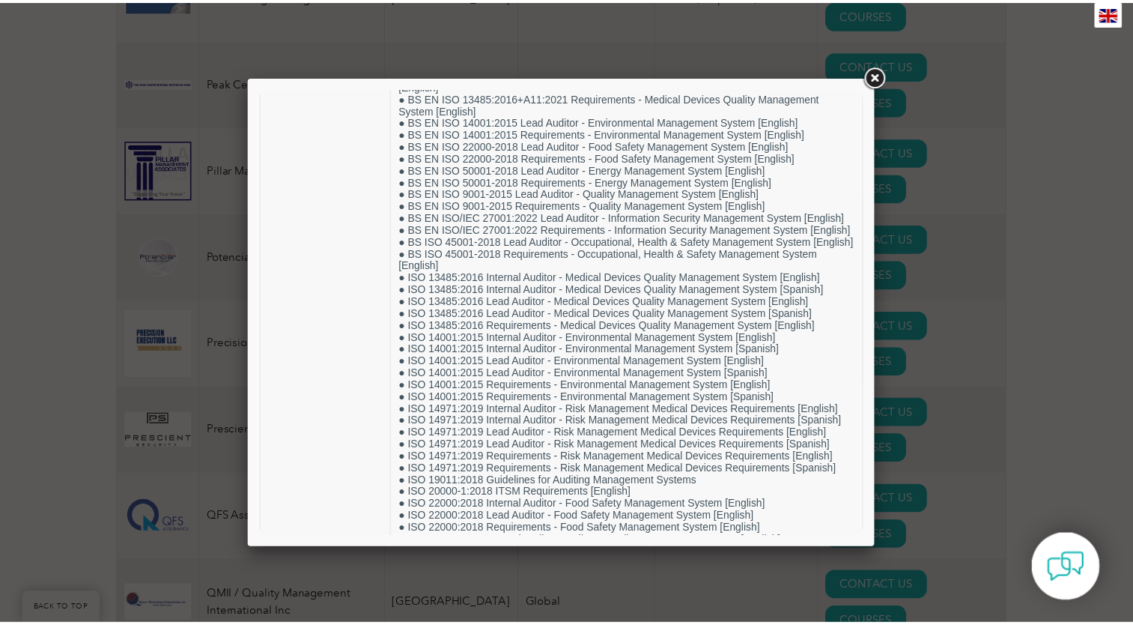
scroll to position [0, 0]
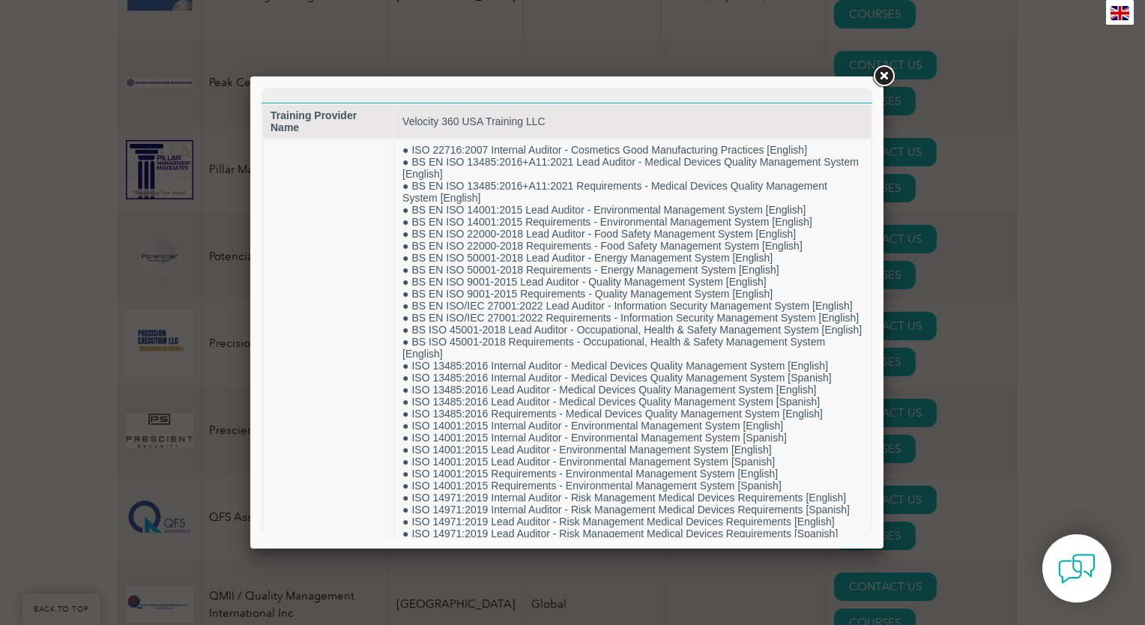
click at [884, 76] on link at bounding box center [883, 76] width 27 height 27
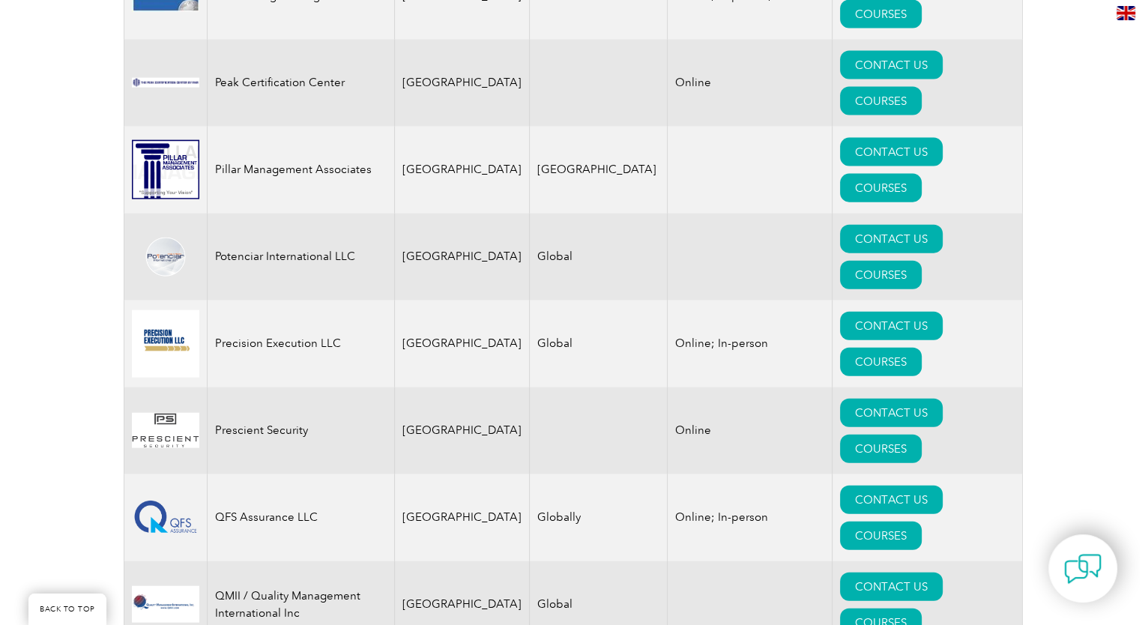
scroll to position [3280, 0]
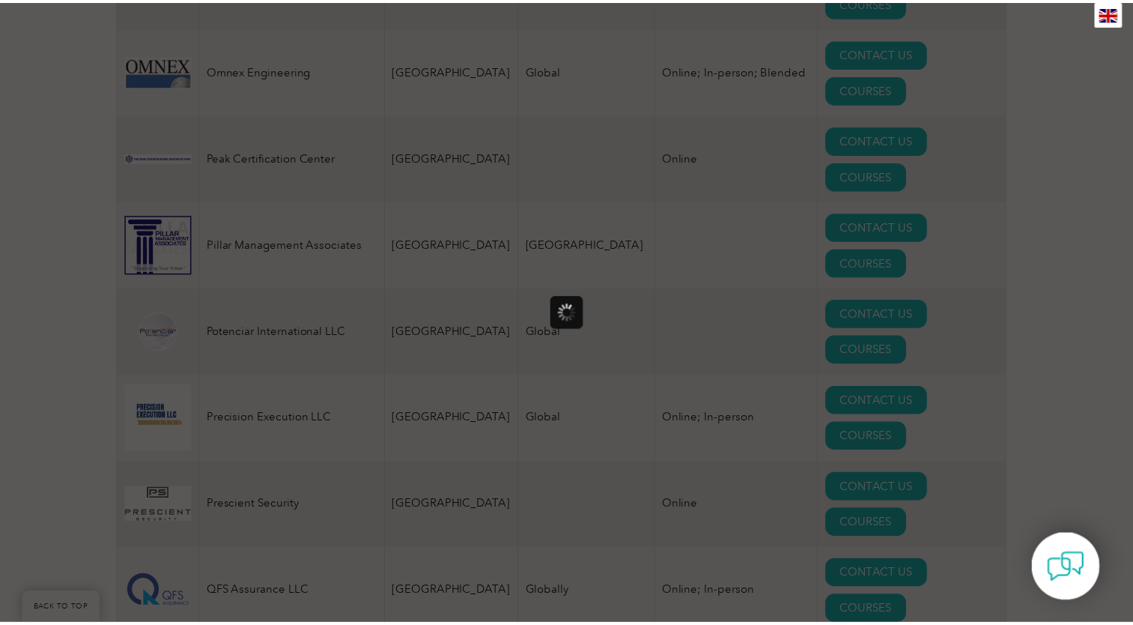
scroll to position [0, 0]
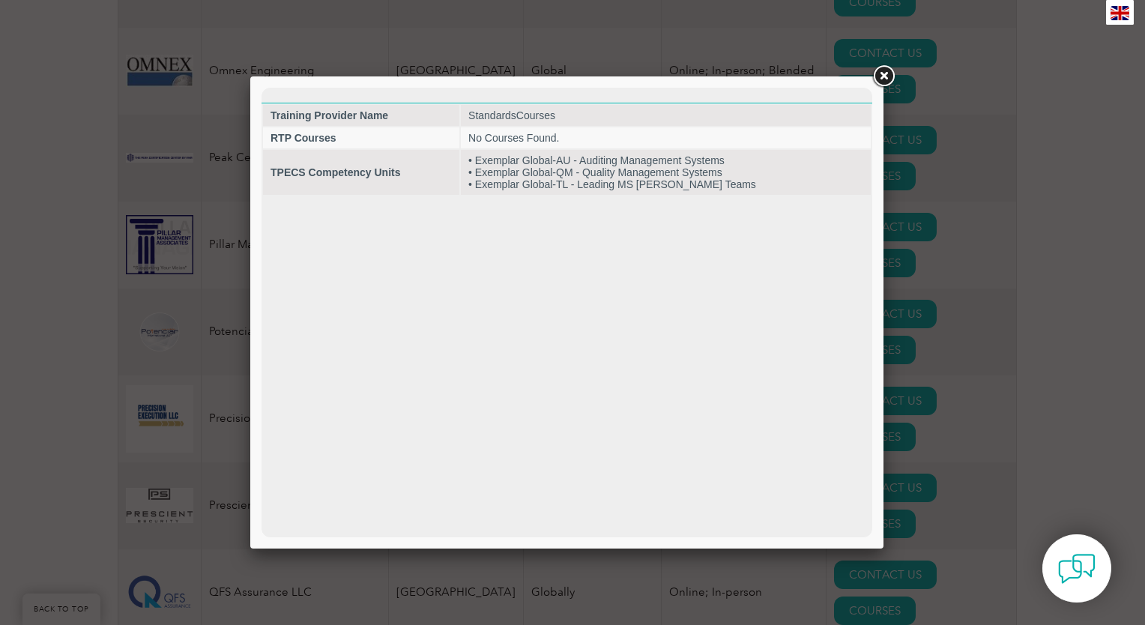
click at [885, 78] on link at bounding box center [883, 76] width 27 height 27
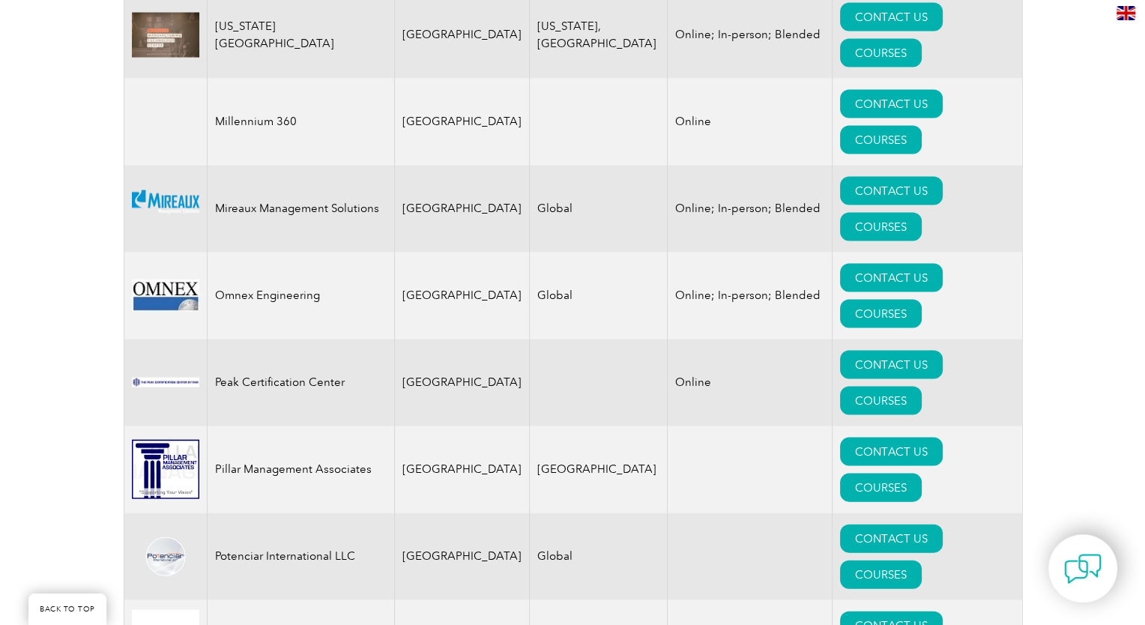
scroll to position [2980, 0]
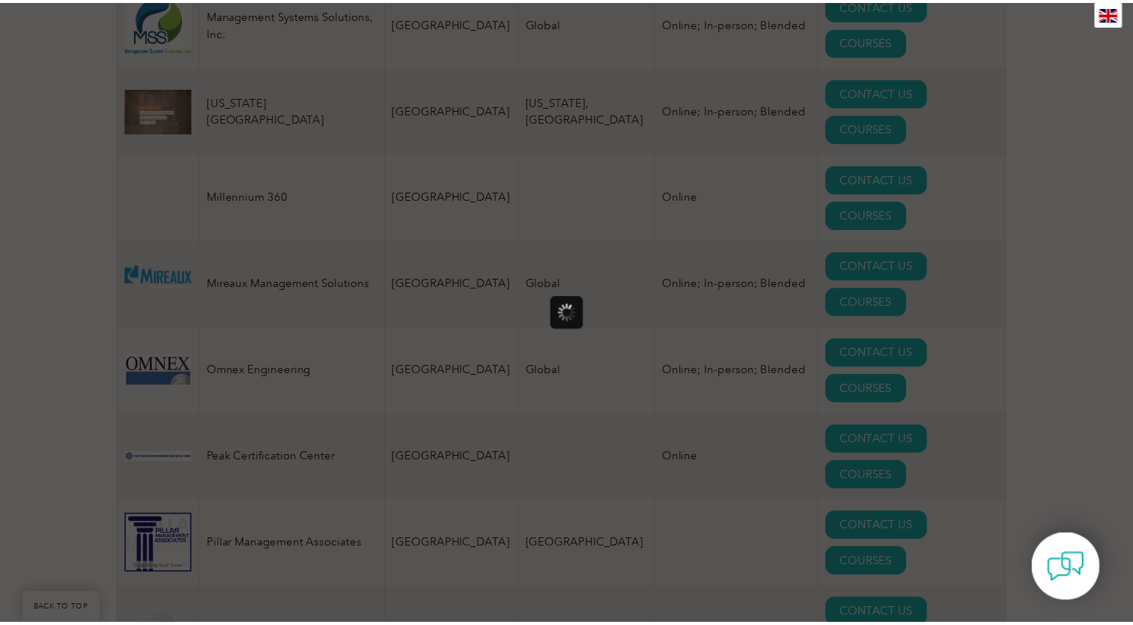
scroll to position [0, 0]
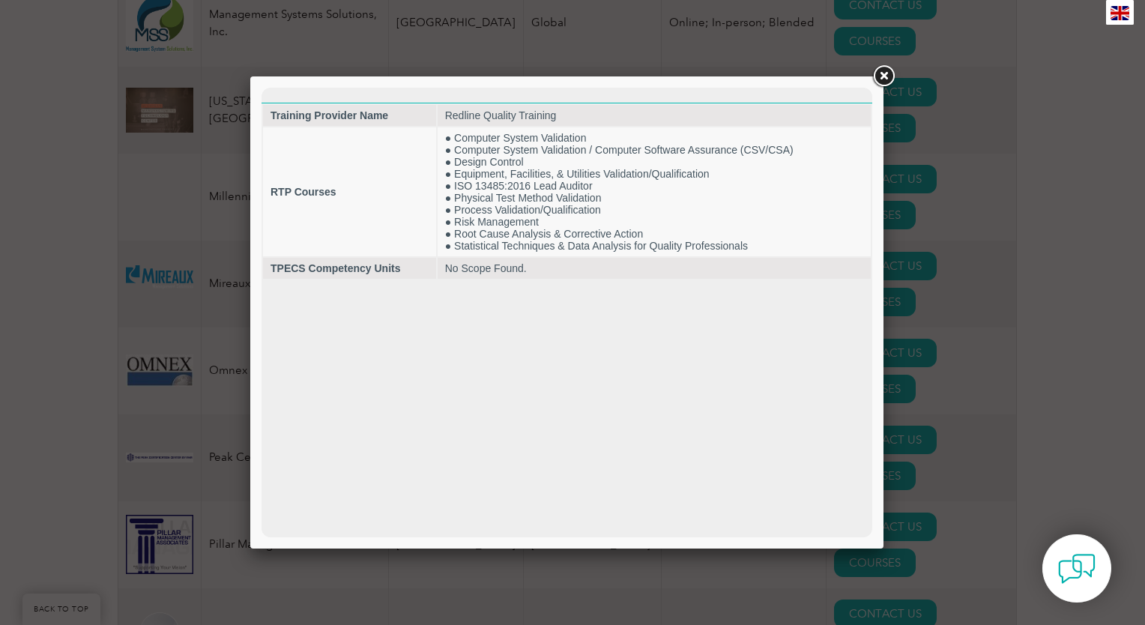
click at [880, 79] on link at bounding box center [883, 76] width 27 height 27
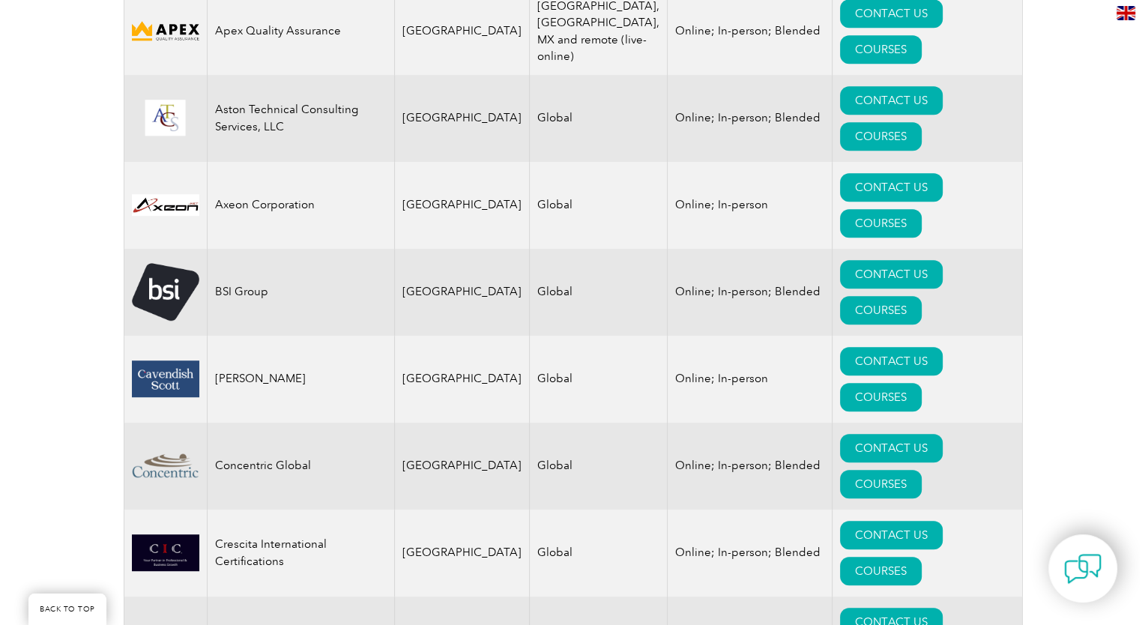
scroll to position [808, 0]
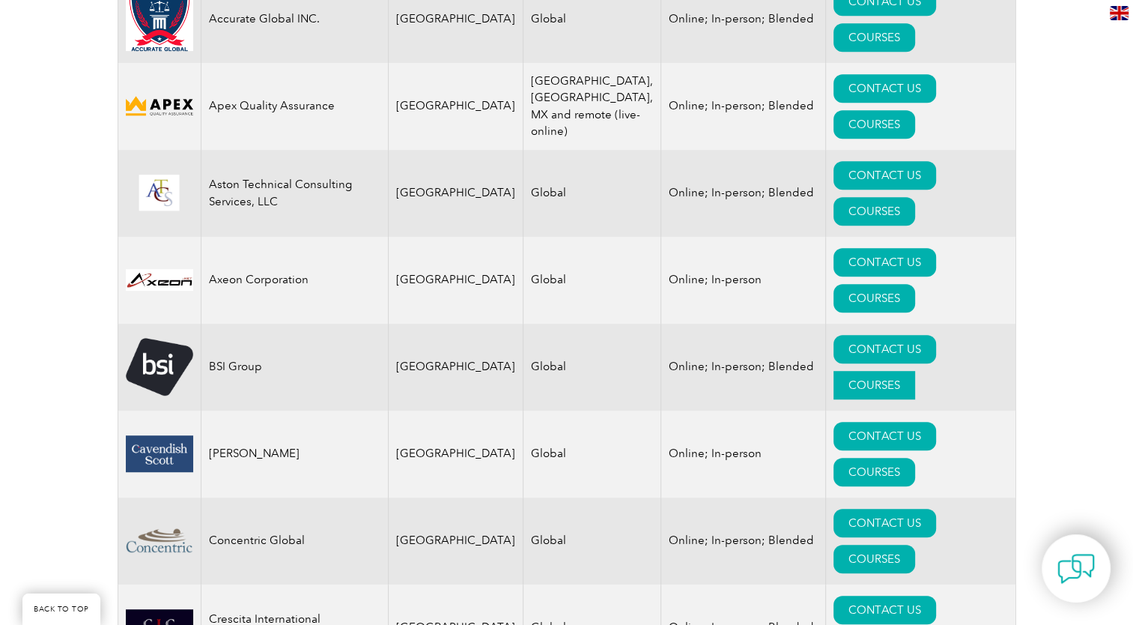
click at [913, 371] on link "COURSES" at bounding box center [875, 385] width 82 height 28
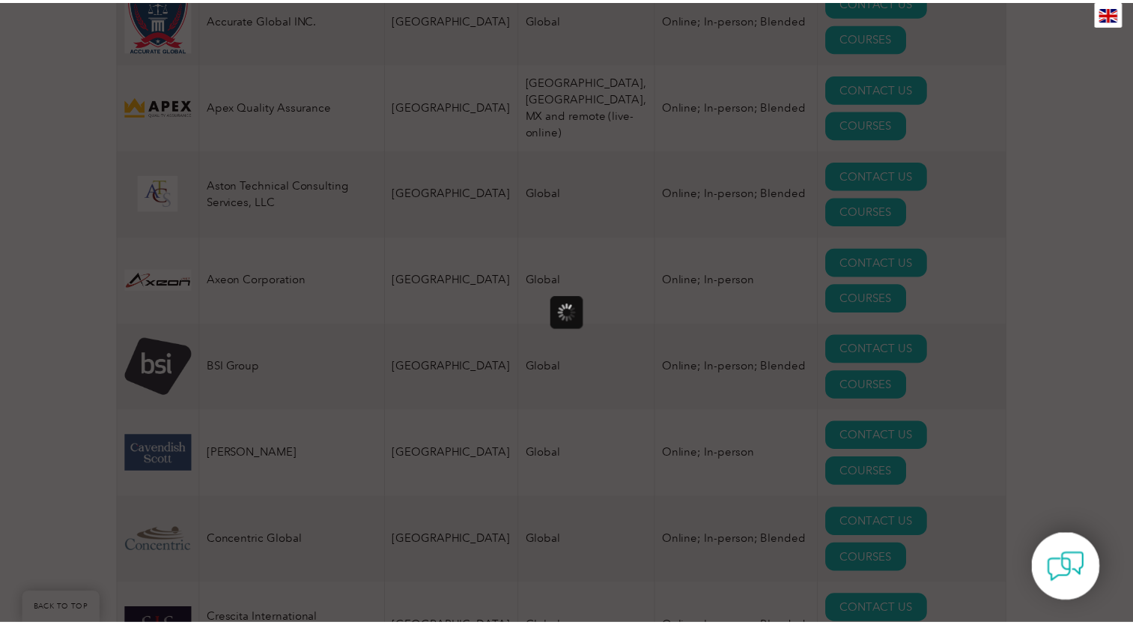
scroll to position [0, 0]
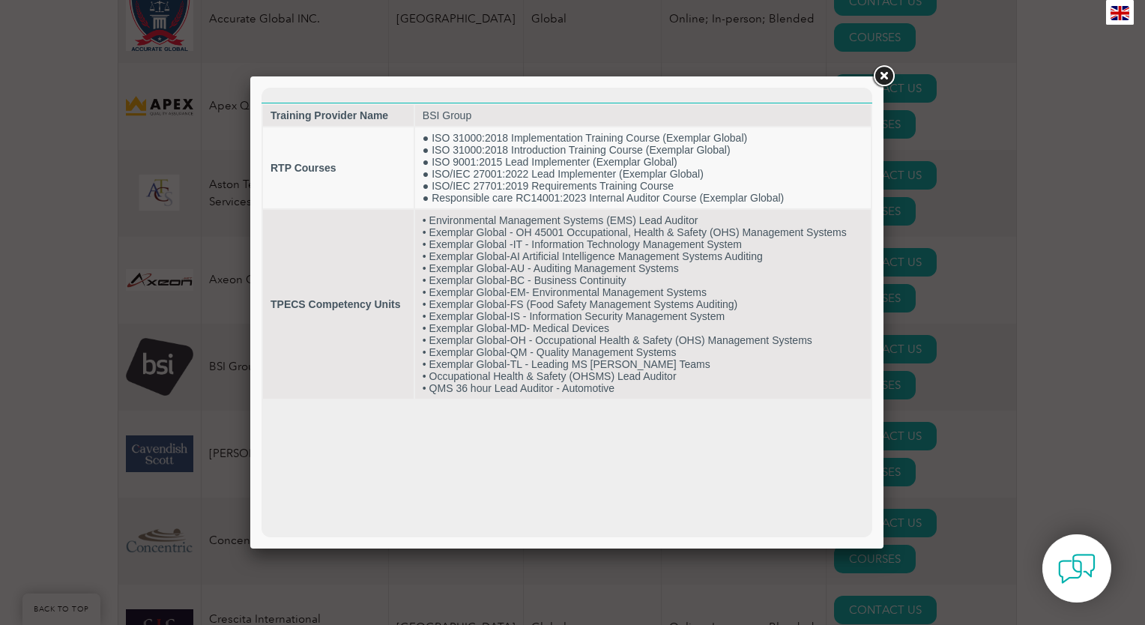
click at [884, 77] on link at bounding box center [883, 76] width 27 height 27
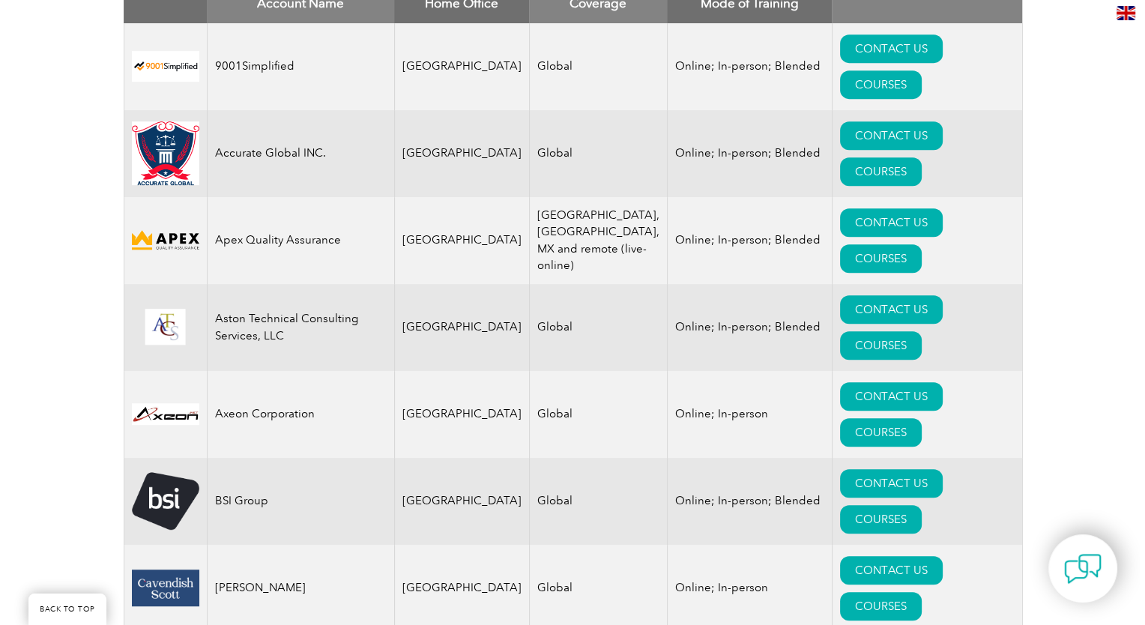
scroll to position [658, 0]
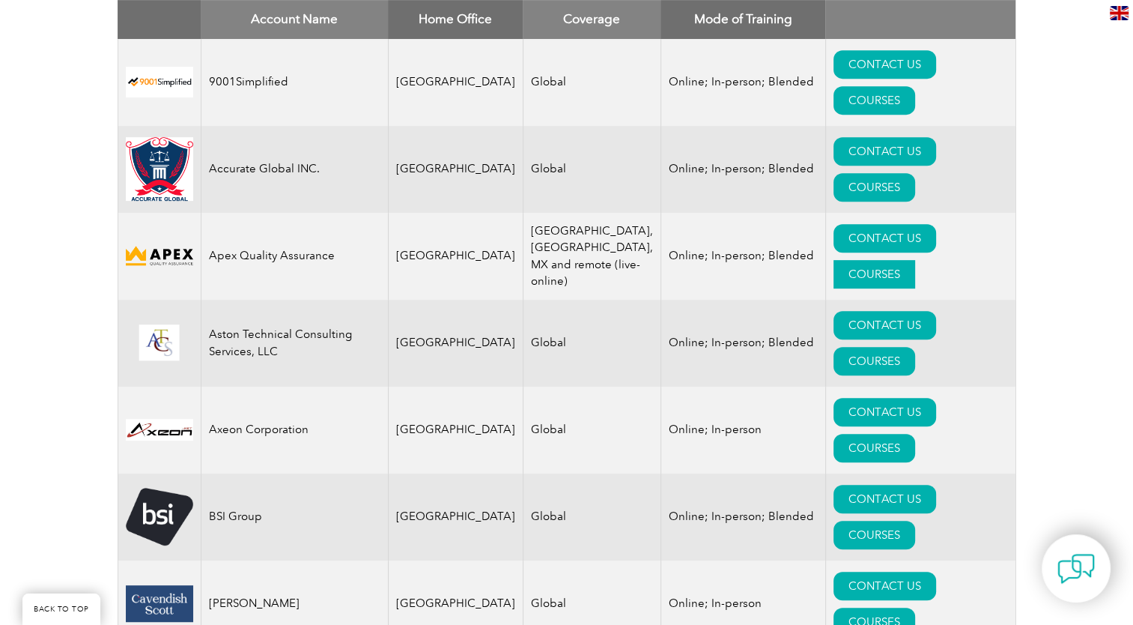
click at [915, 260] on link "COURSES" at bounding box center [875, 274] width 82 height 28
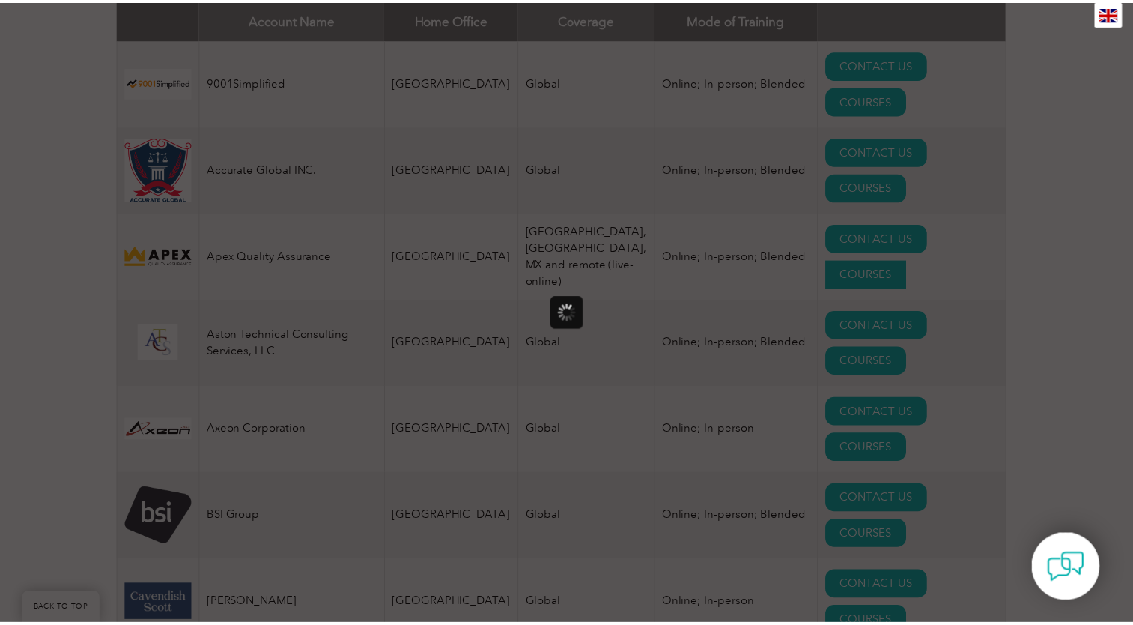
scroll to position [0, 0]
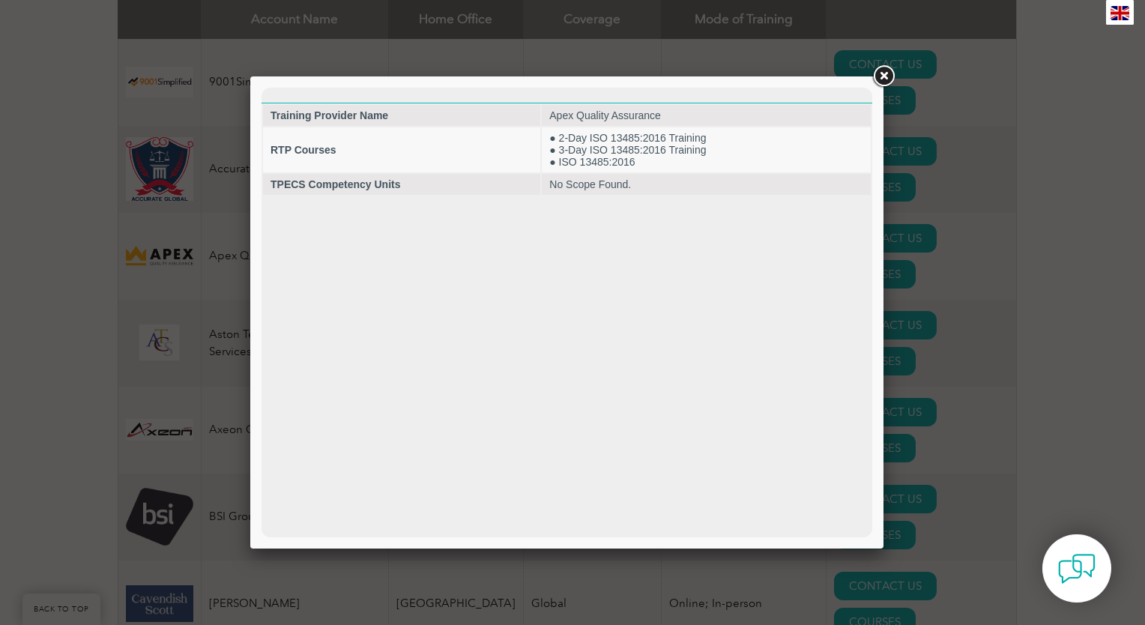
click at [883, 73] on link at bounding box center [883, 76] width 27 height 27
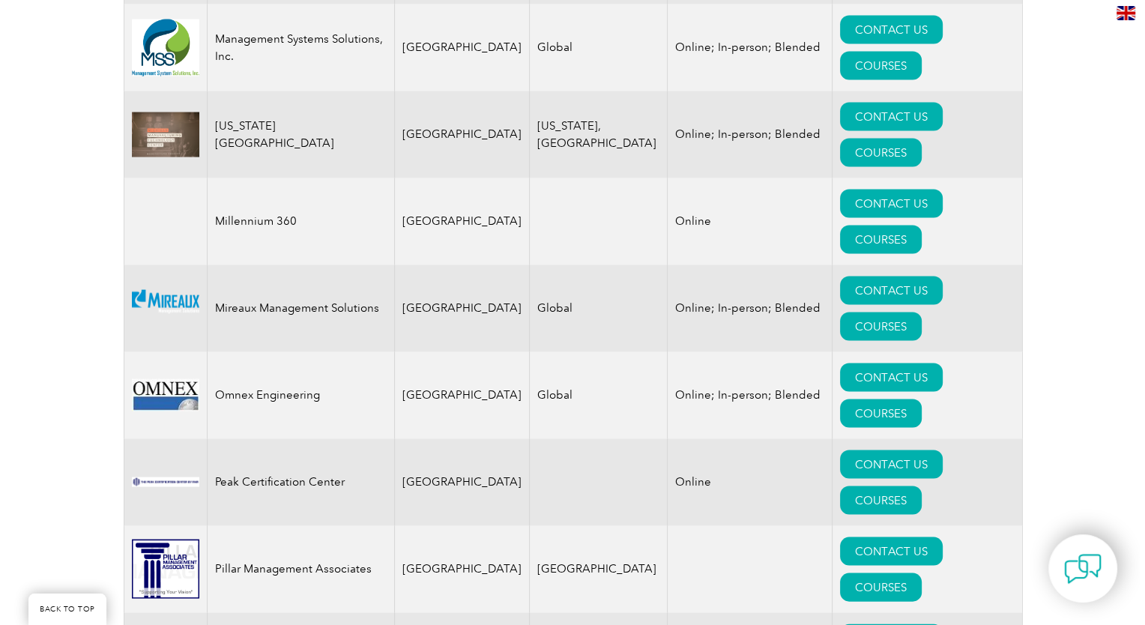
scroll to position [2980, 0]
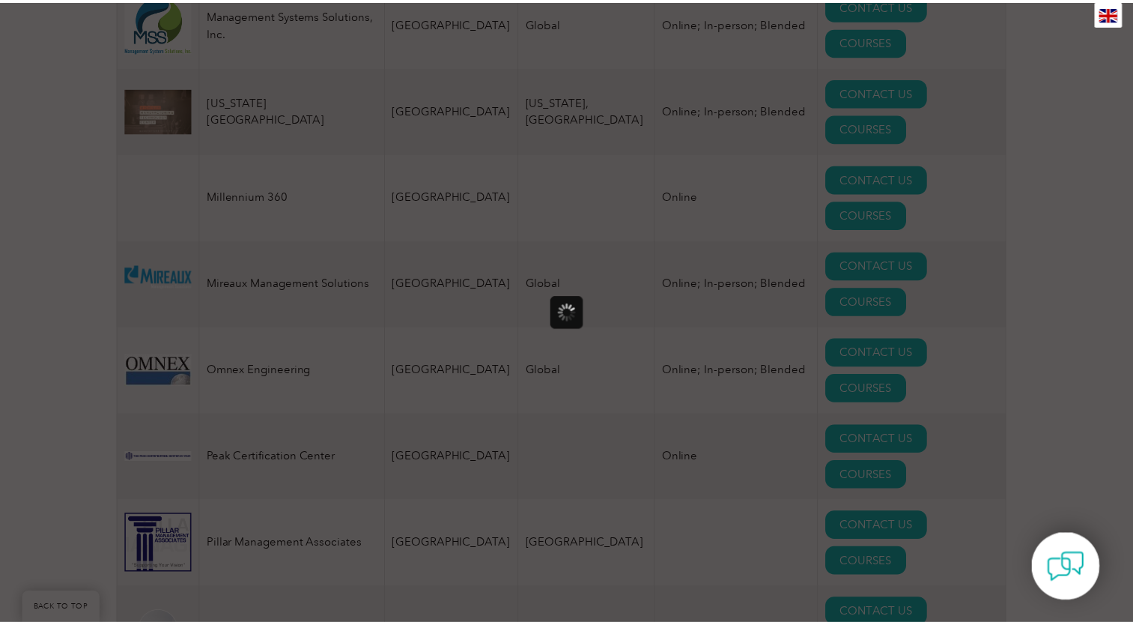
scroll to position [0, 0]
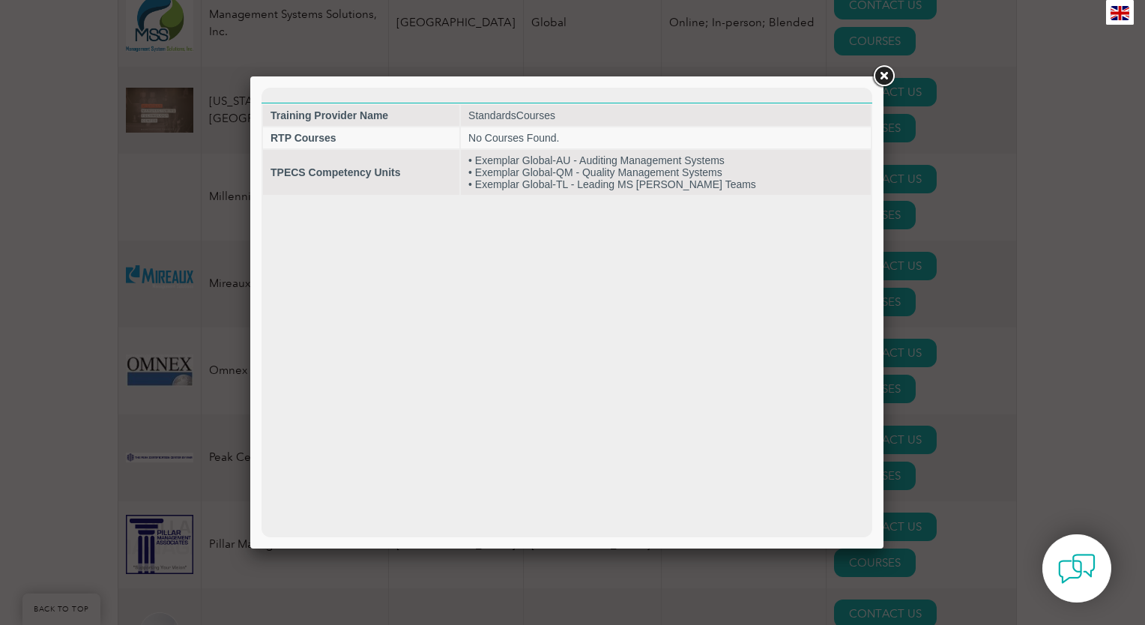
click at [881, 77] on link at bounding box center [883, 76] width 27 height 27
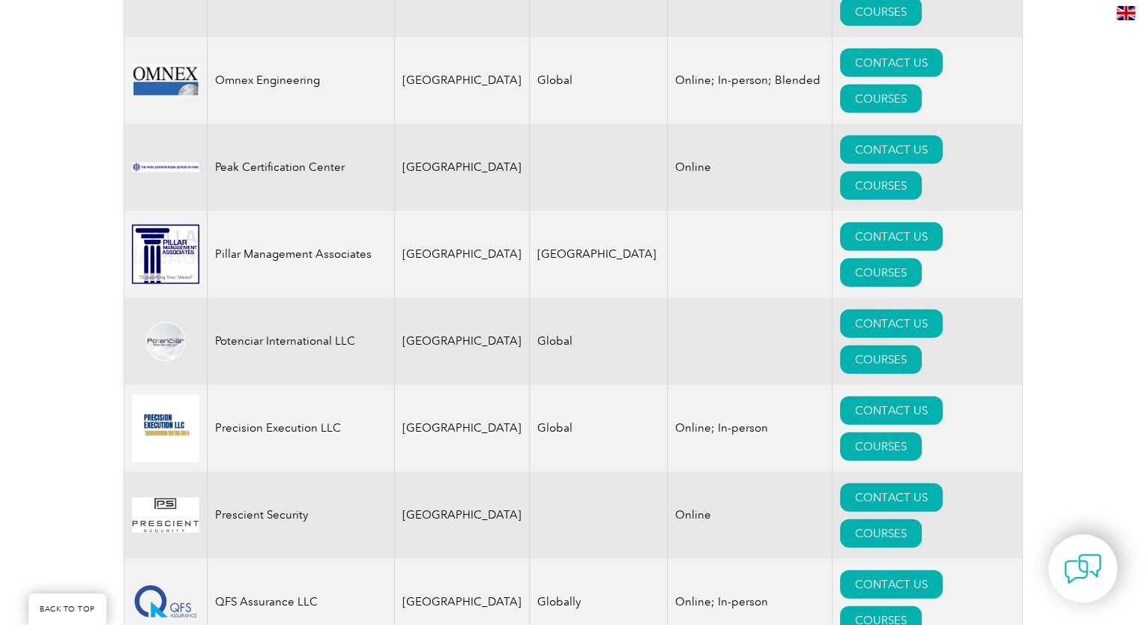
scroll to position [3280, 0]
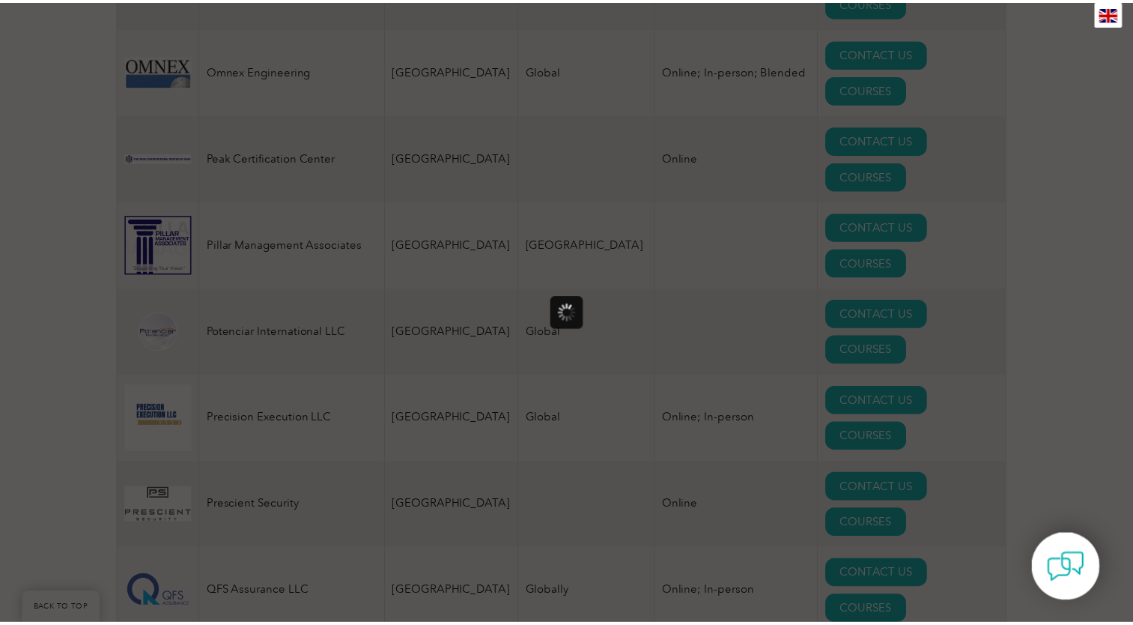
scroll to position [0, 0]
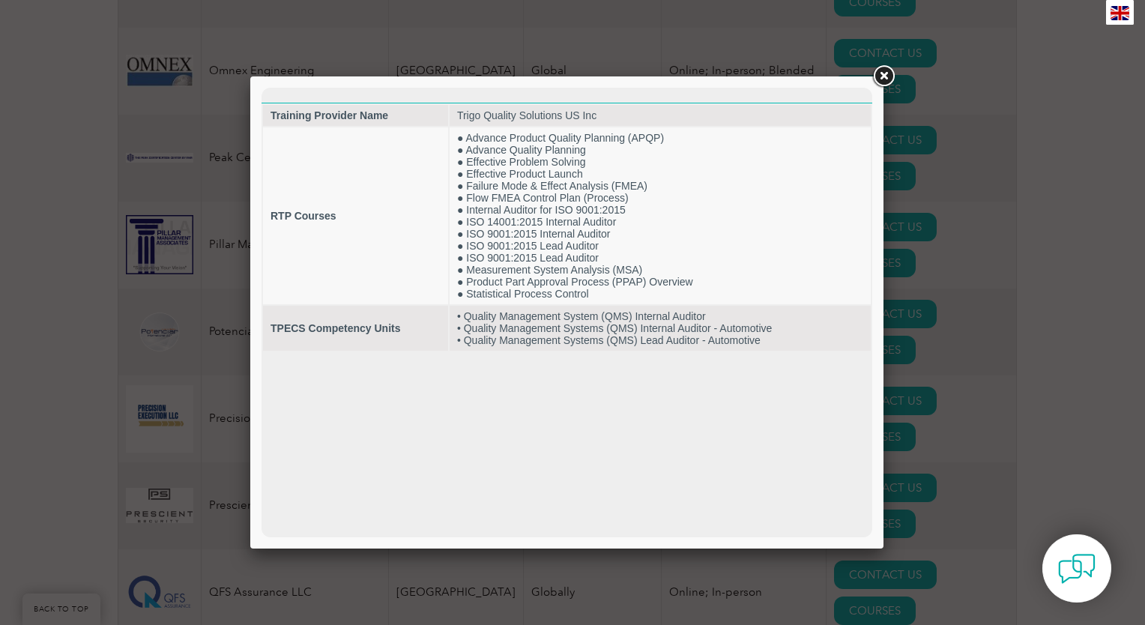
click at [880, 74] on link at bounding box center [883, 76] width 27 height 27
